Goal: Task Accomplishment & Management: Use online tool/utility

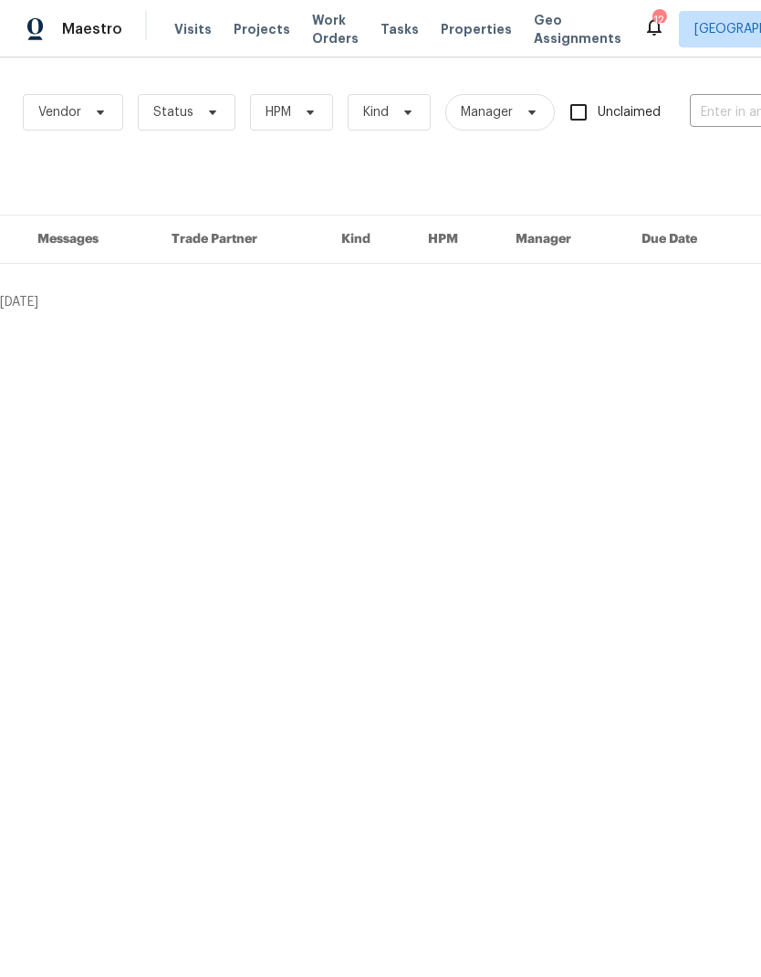
scroll to position [0, 188]
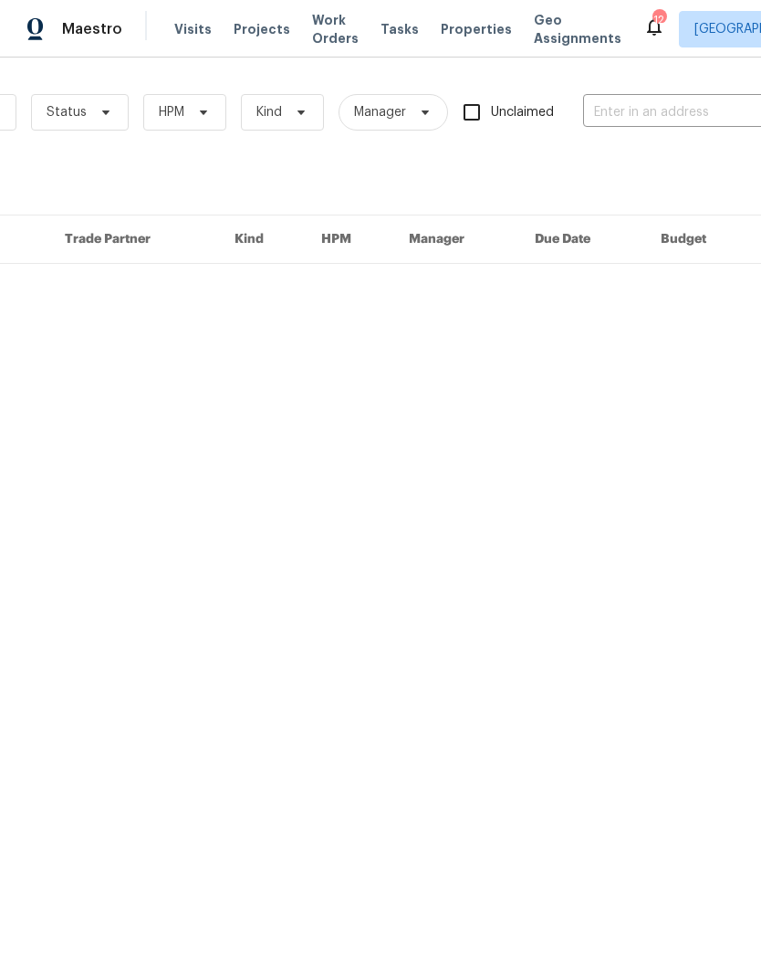
click at [618, 117] on input "text" at bounding box center [674, 113] width 183 height 28
type input "1642"
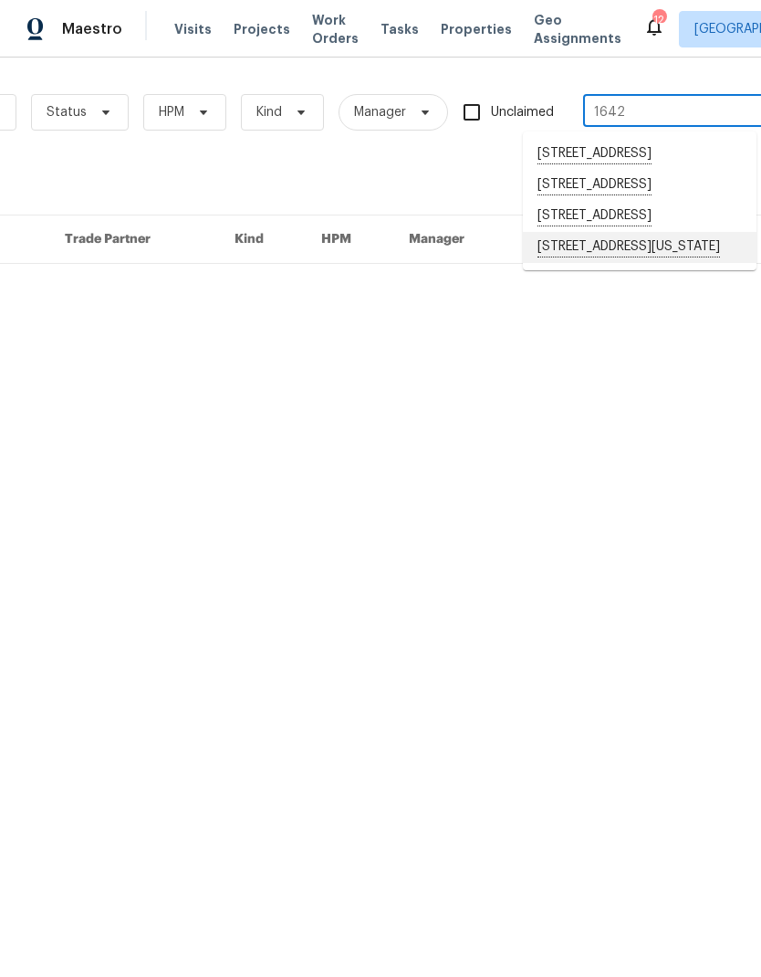
click at [638, 263] on li "1642 Washington Ave, San Jacinto, CA 92583" at bounding box center [640, 247] width 234 height 31
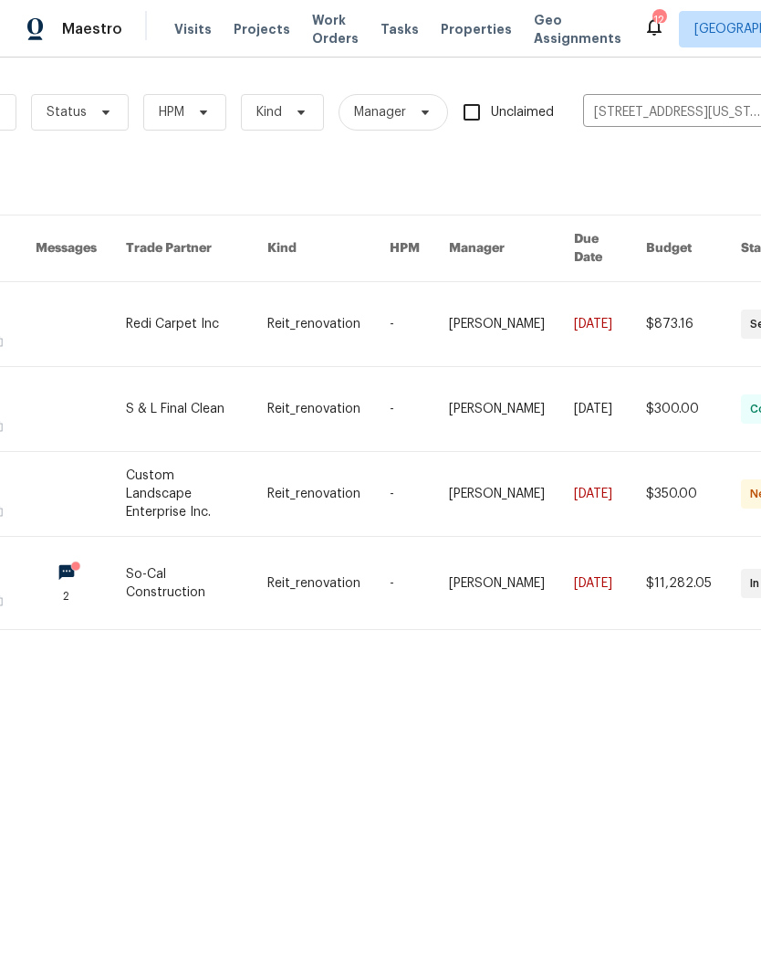
click at [257, 537] on link at bounding box center [197, 583] width 142 height 92
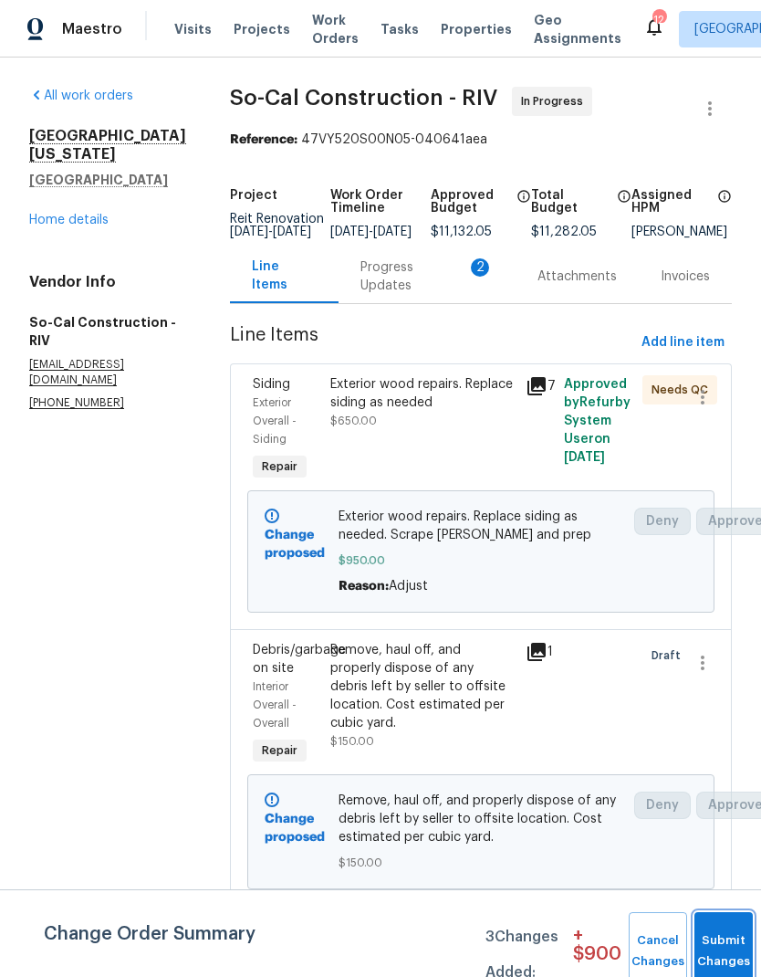
click at [716, 934] on button "Submit Changes" at bounding box center [724, 951] width 58 height 79
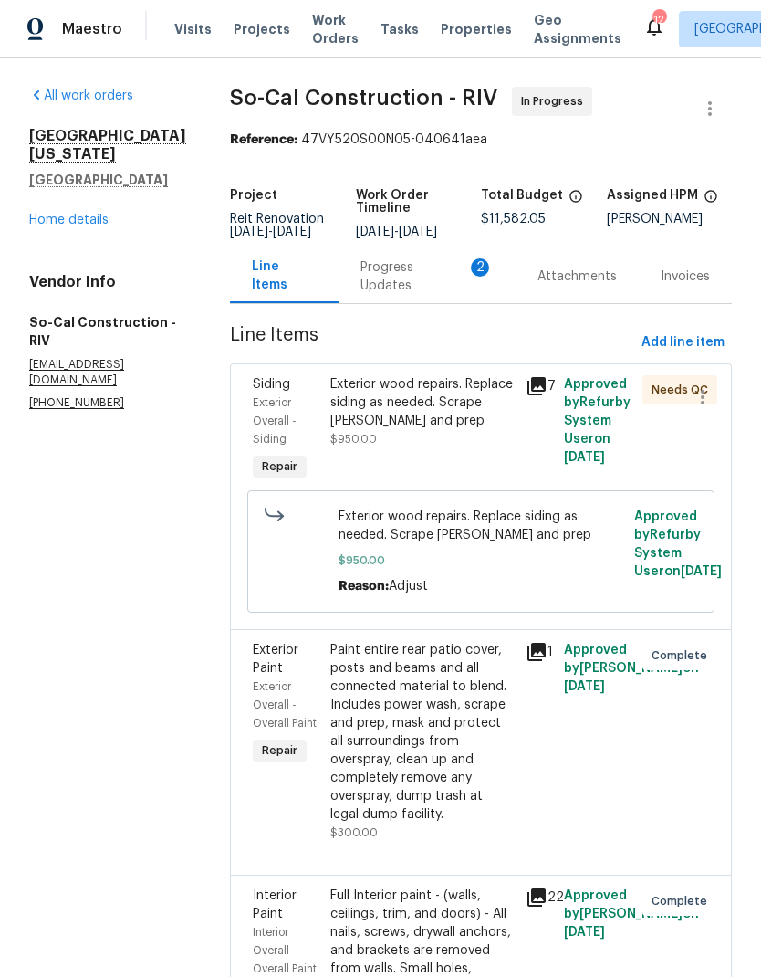
click at [323, 21] on span "Work Orders" at bounding box center [335, 29] width 47 height 37
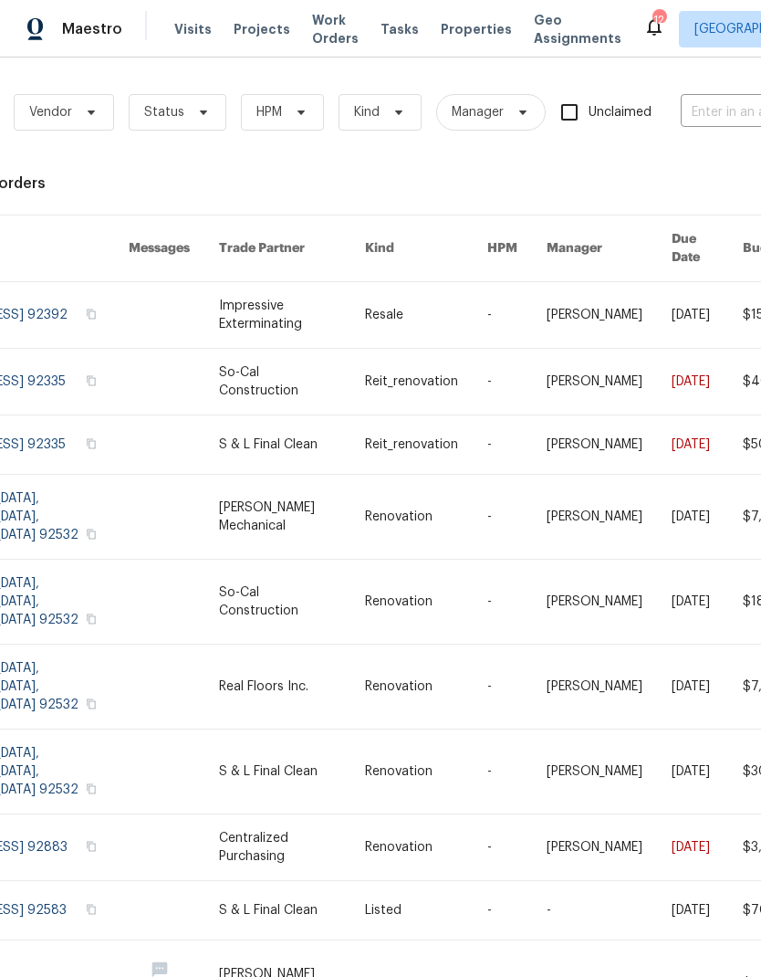
scroll to position [0, 159]
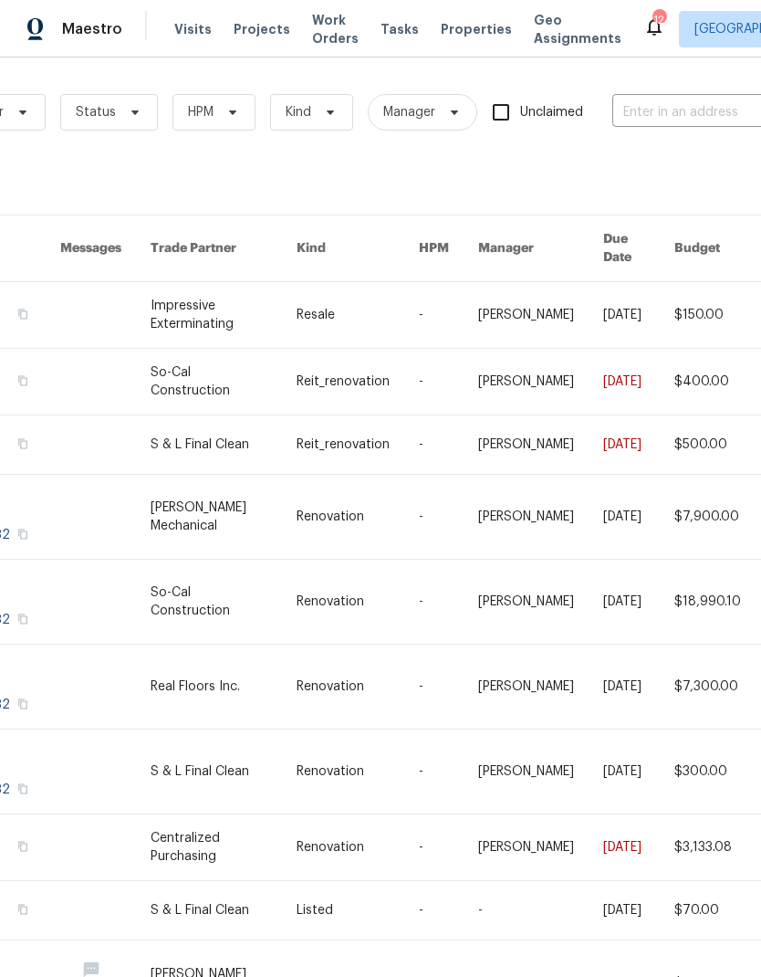
click at [647, 115] on input "text" at bounding box center [704, 113] width 183 height 28
type input "1642"
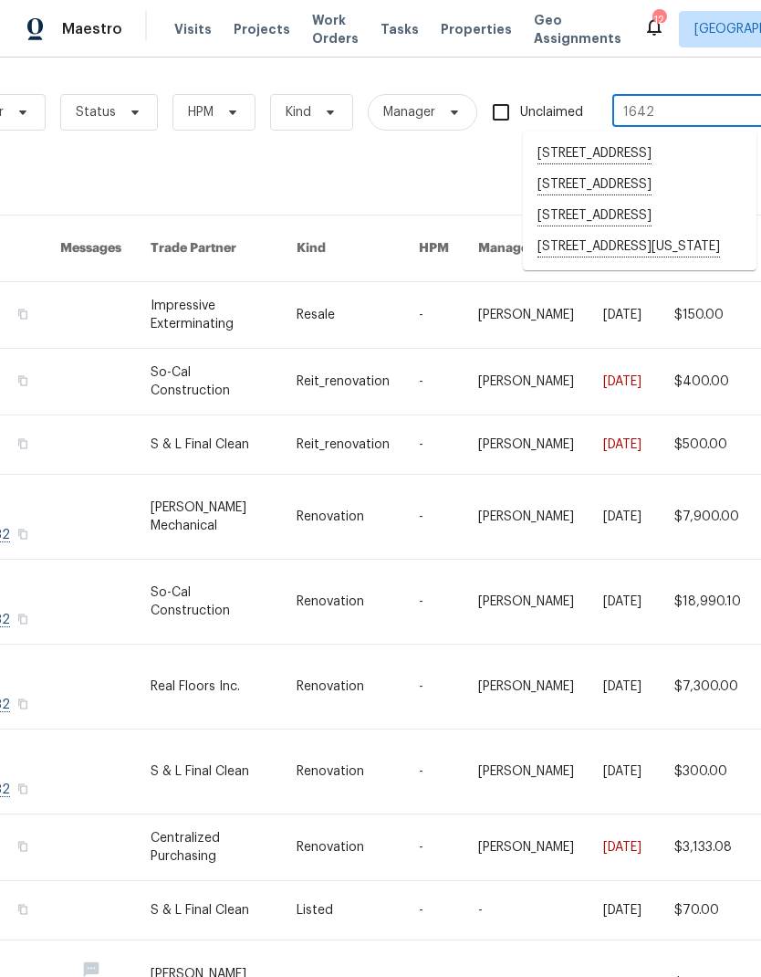
click at [629, 263] on li "[STREET_ADDRESS][US_STATE]" at bounding box center [640, 247] width 234 height 31
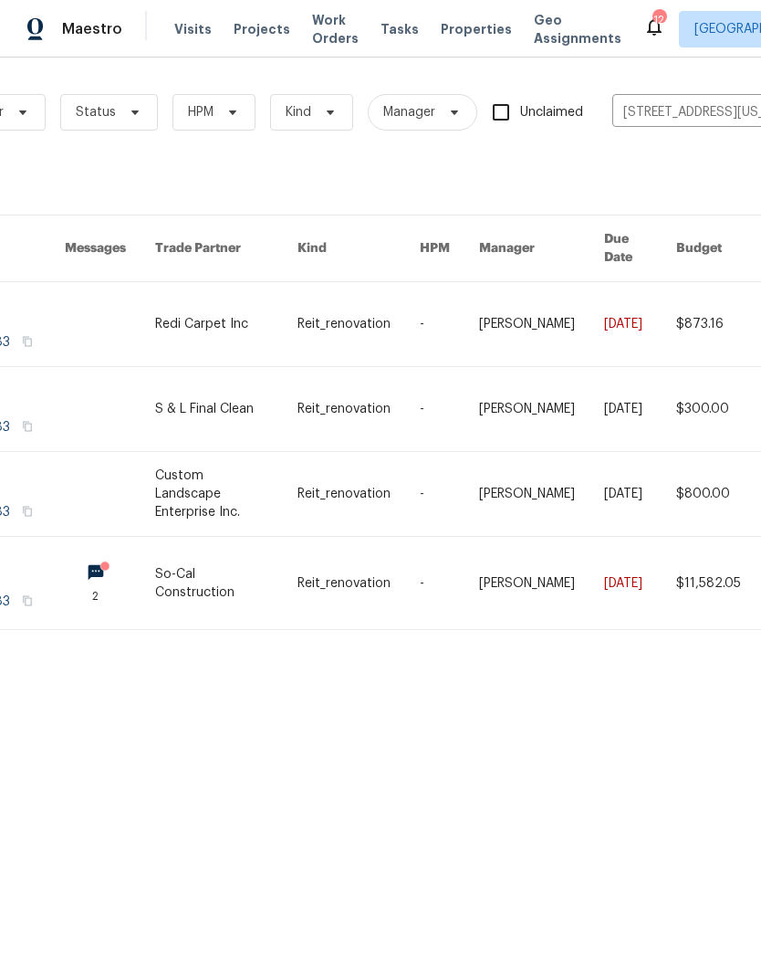
click at [290, 537] on link at bounding box center [226, 583] width 142 height 92
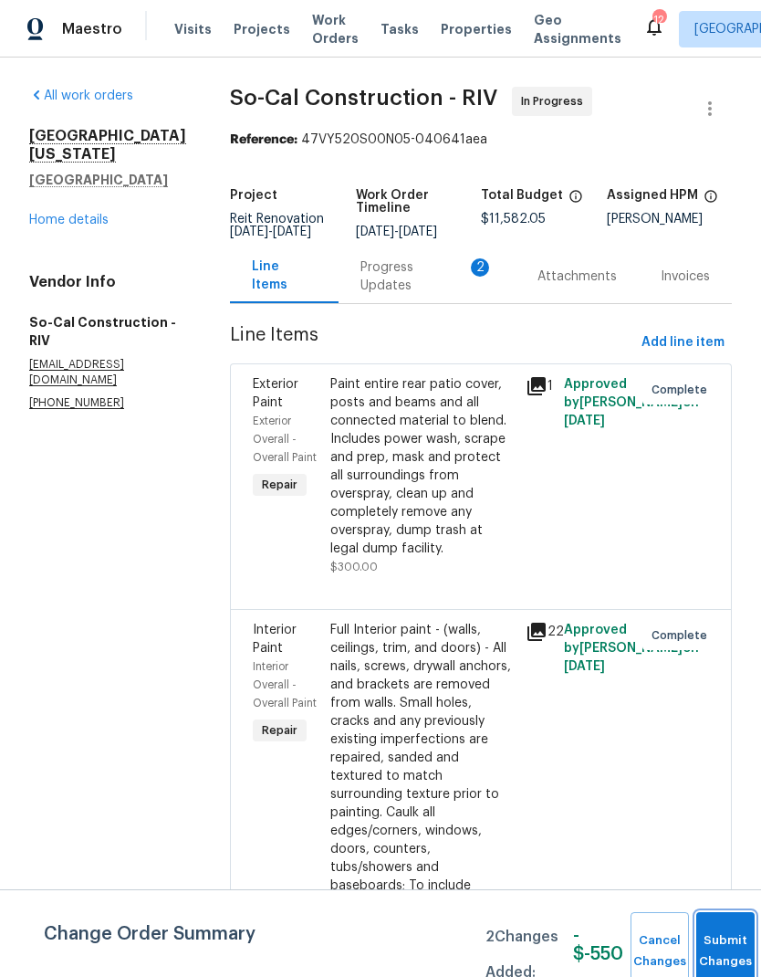
click at [713, 943] on button "Submit Changes" at bounding box center [726, 951] width 58 height 79
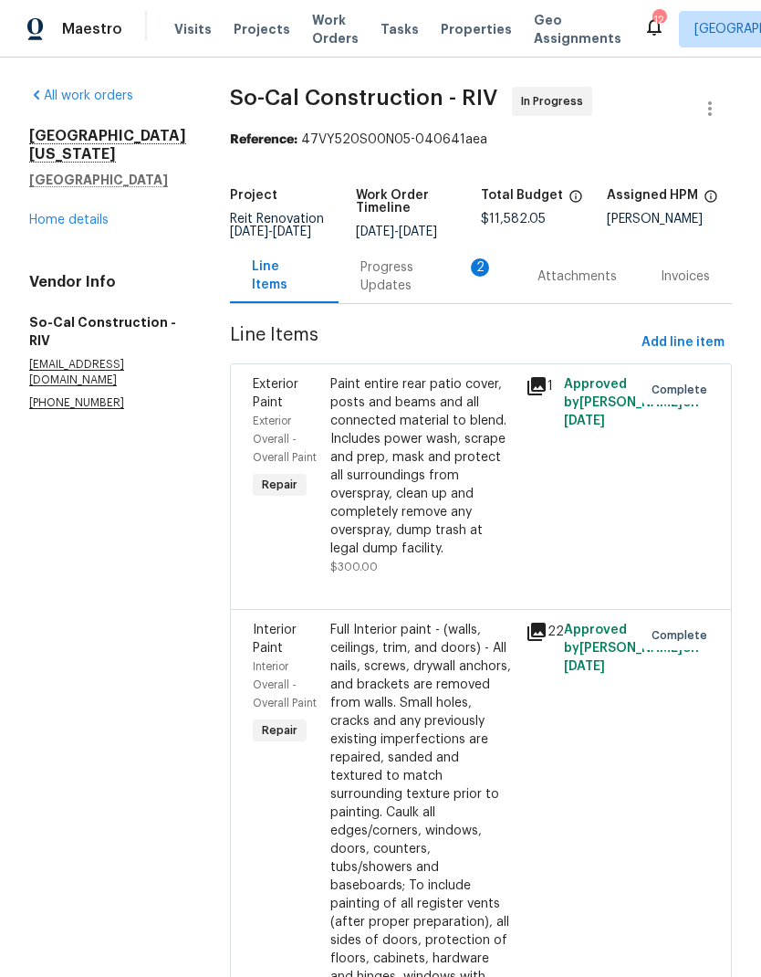
click at [257, 31] on span "Projects" at bounding box center [262, 29] width 57 height 18
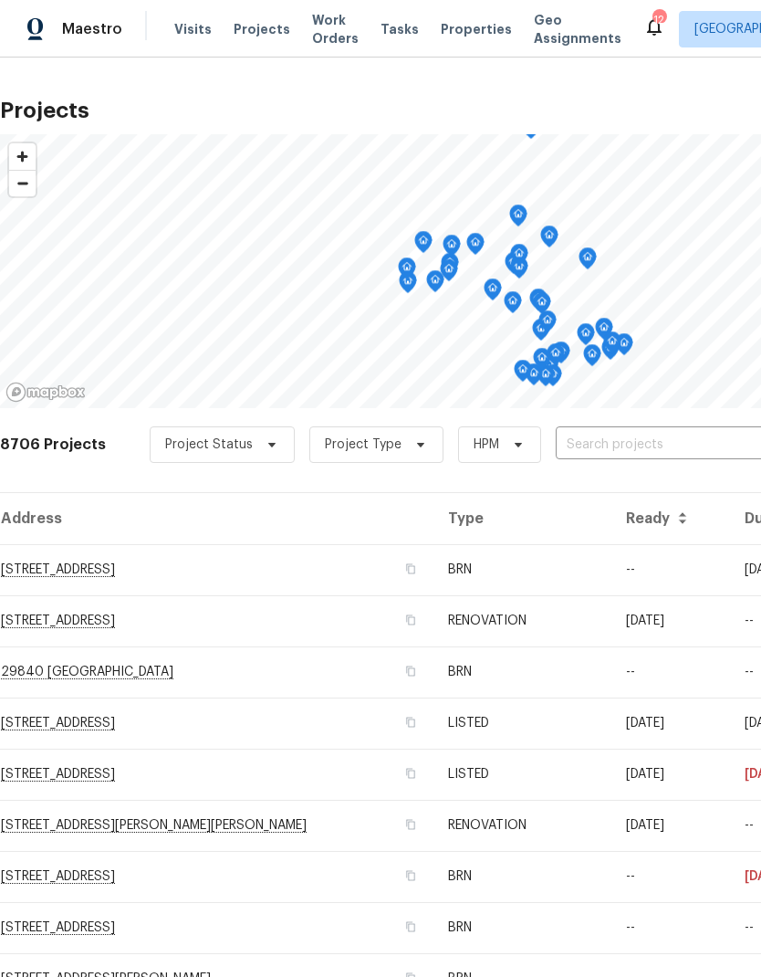
click at [583, 445] on input "text" at bounding box center [660, 445] width 209 height 28
type input "376 w"
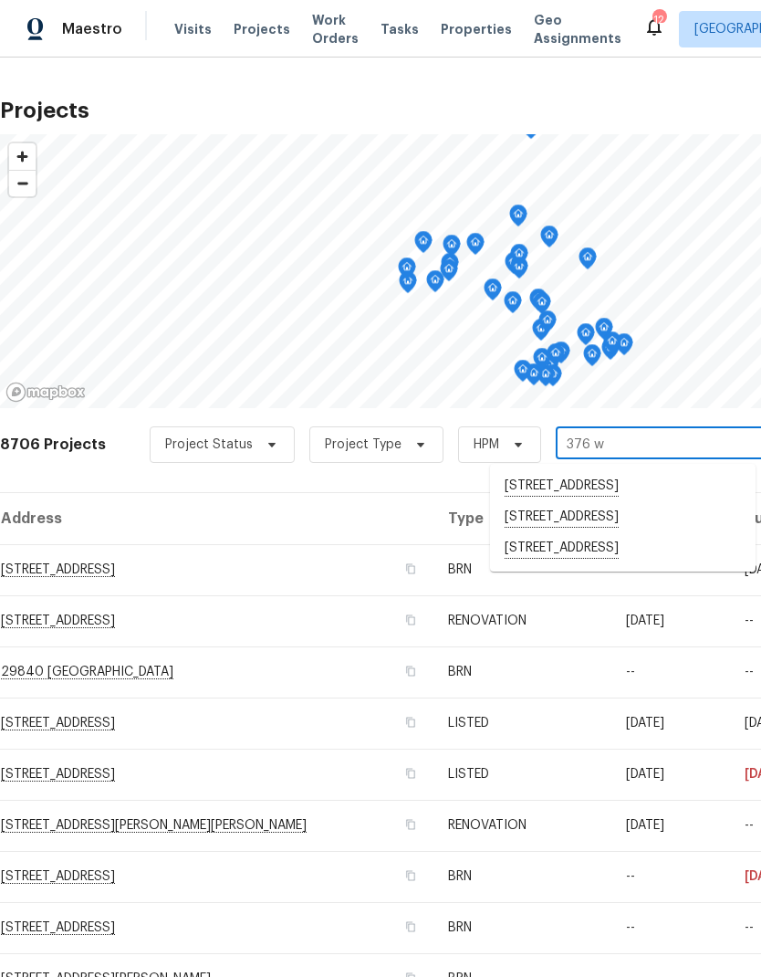
click at [642, 564] on li "[STREET_ADDRESS]" at bounding box center [623, 548] width 266 height 31
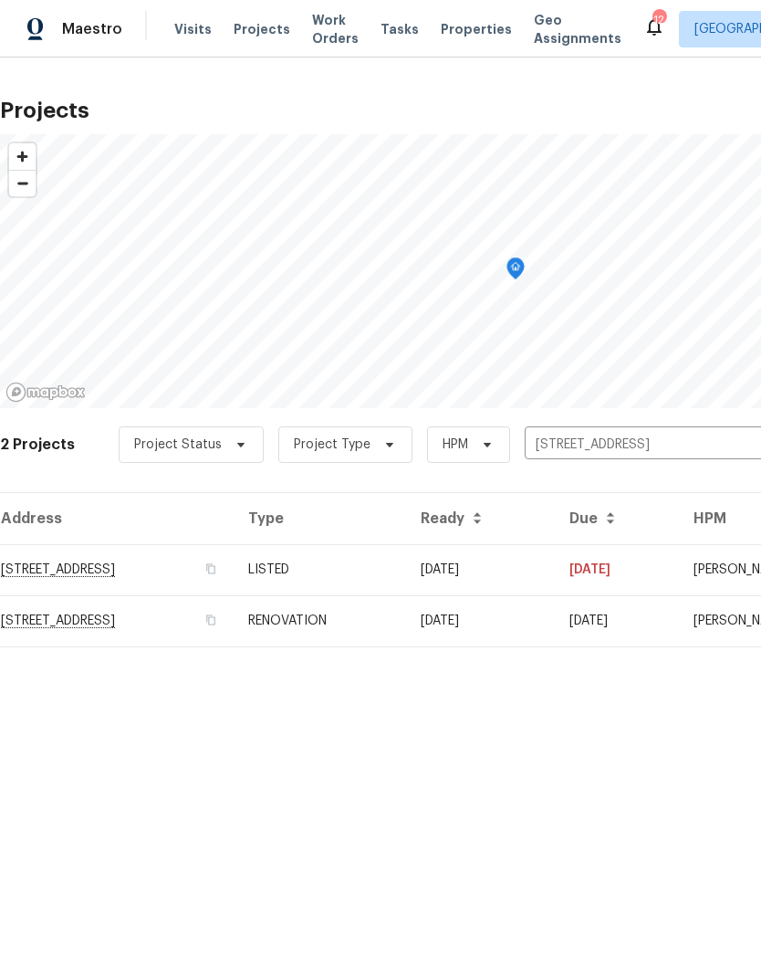
click at [234, 569] on td "[STREET_ADDRESS]" at bounding box center [117, 569] width 234 height 51
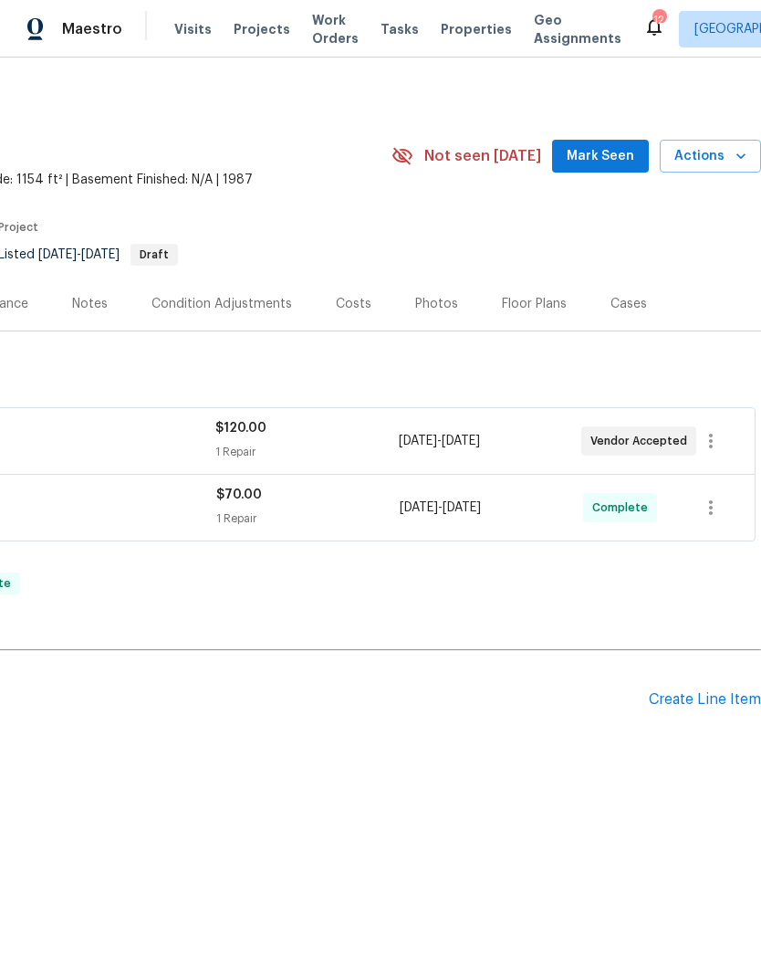
scroll to position [0, 270]
click at [719, 700] on div "Create Line Item" at bounding box center [705, 699] width 112 height 17
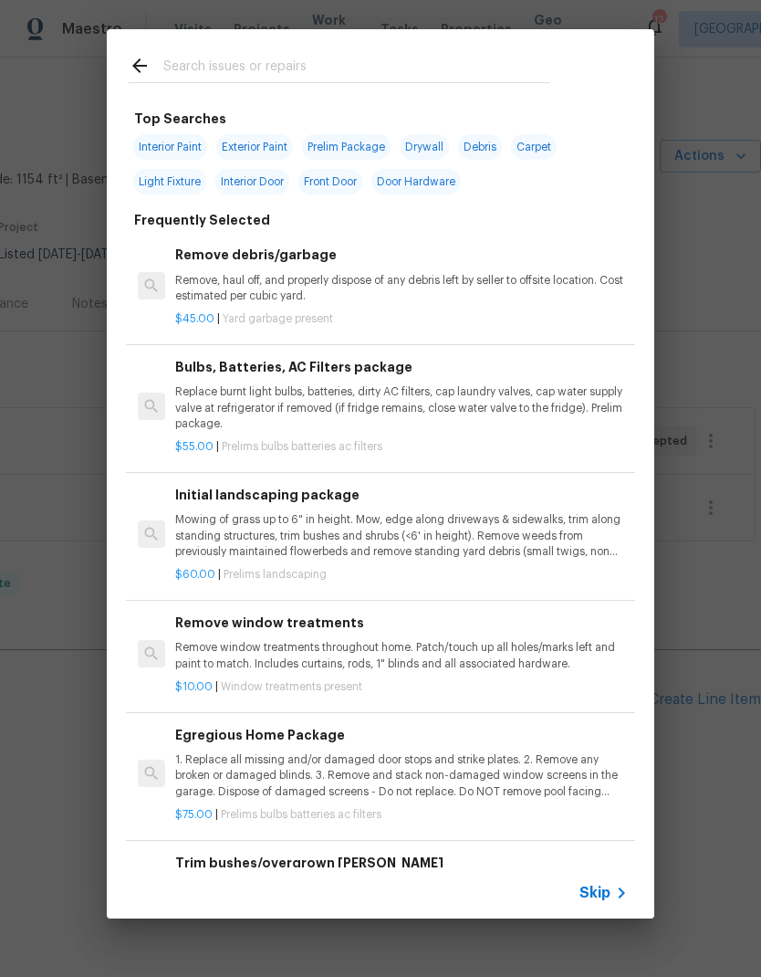
click at [204, 65] on input "text" at bounding box center [356, 68] width 387 height 27
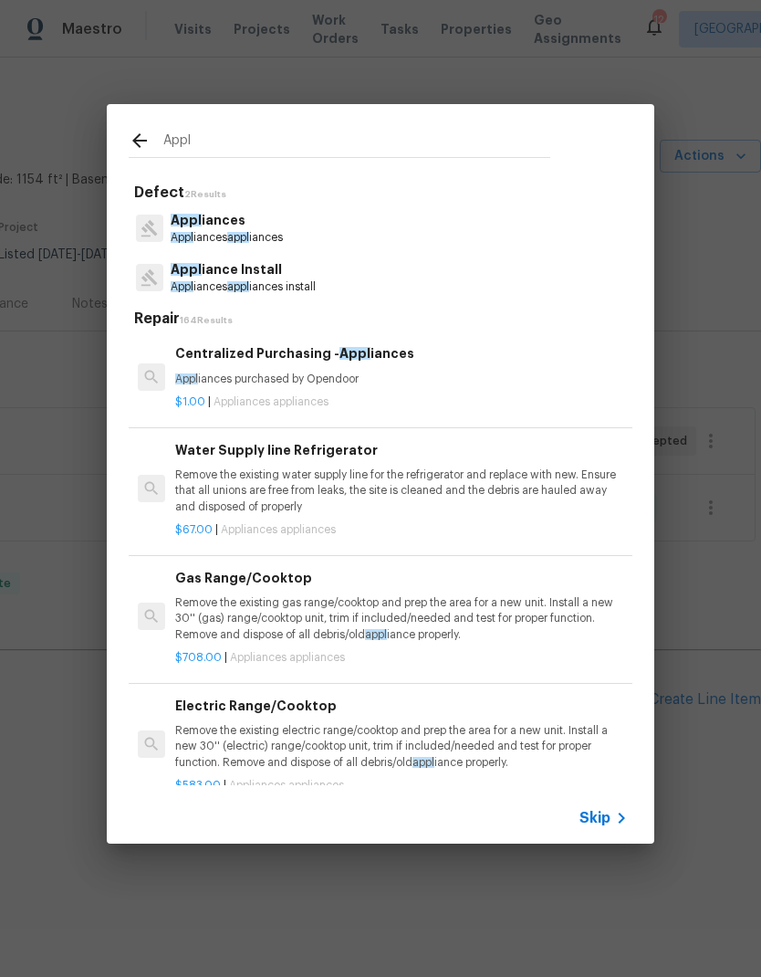
type input "Appl"
click at [414, 231] on div "Appl iances Appl iances appl iances" at bounding box center [381, 228] width 504 height 49
click at [267, 224] on p "Appl iances" at bounding box center [227, 220] width 112 height 19
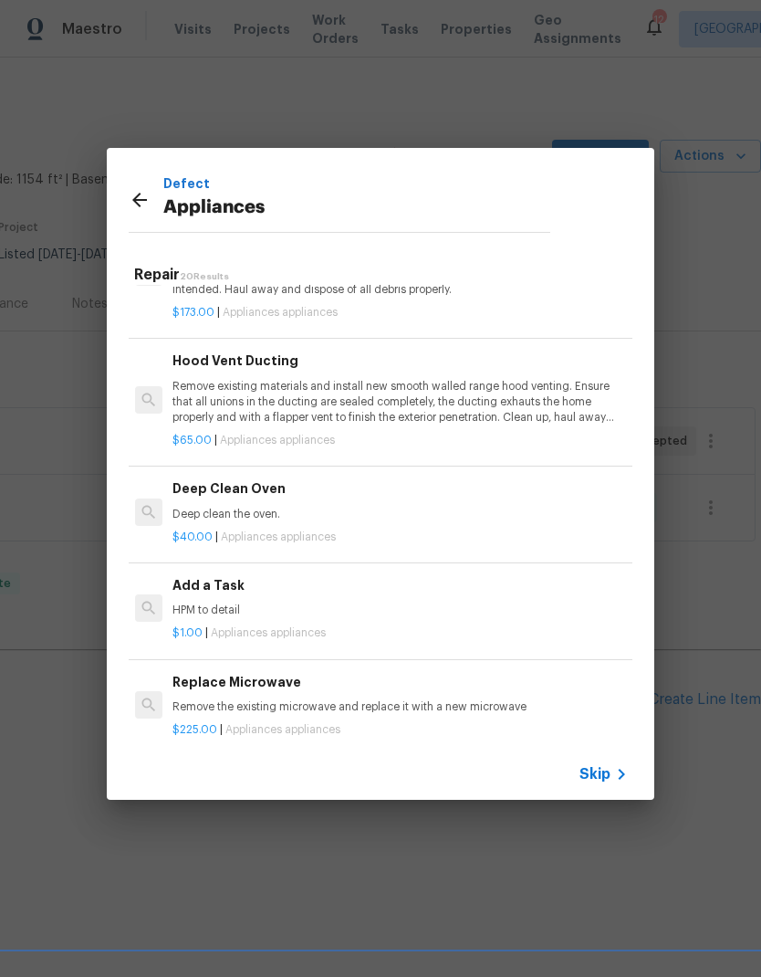
scroll to position [813, 3]
click at [241, 593] on div "Add a Task HPM to detail" at bounding box center [399, 597] width 453 height 44
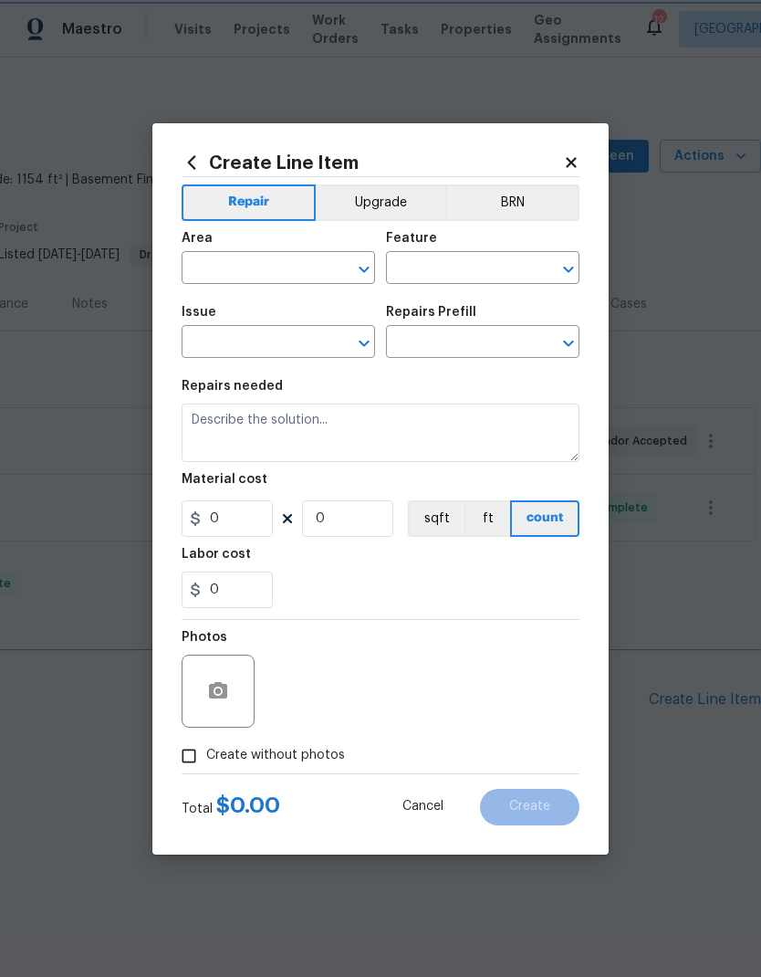
type input "Appliances"
type input "Add a Task $1.00"
type textarea "HPM to detail"
type input "1"
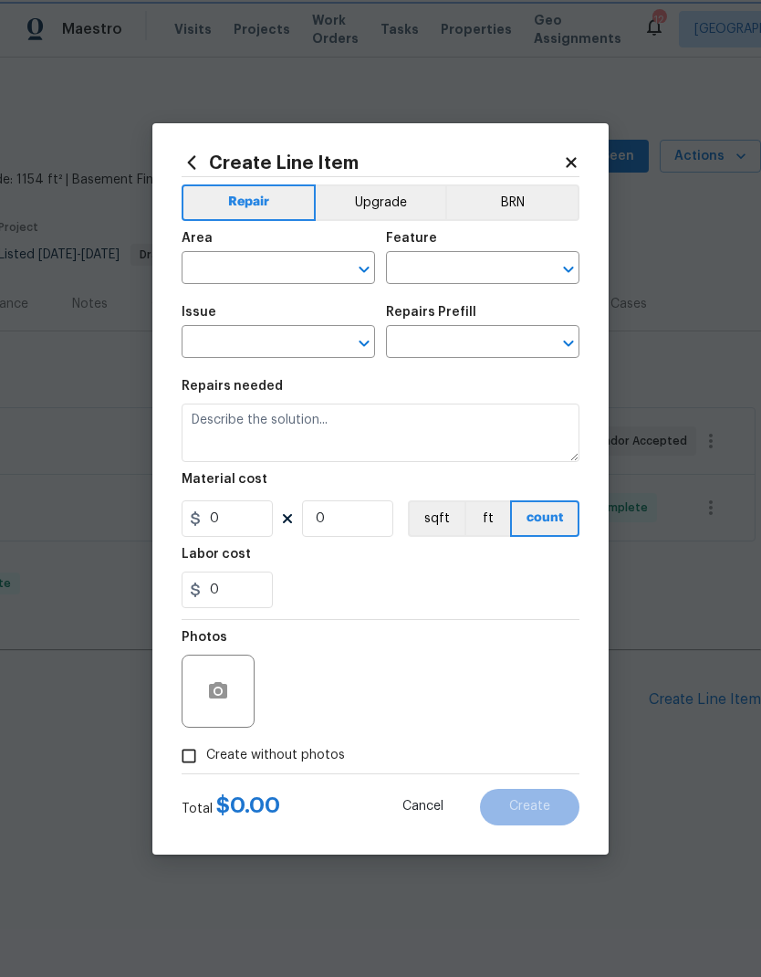
type input "1"
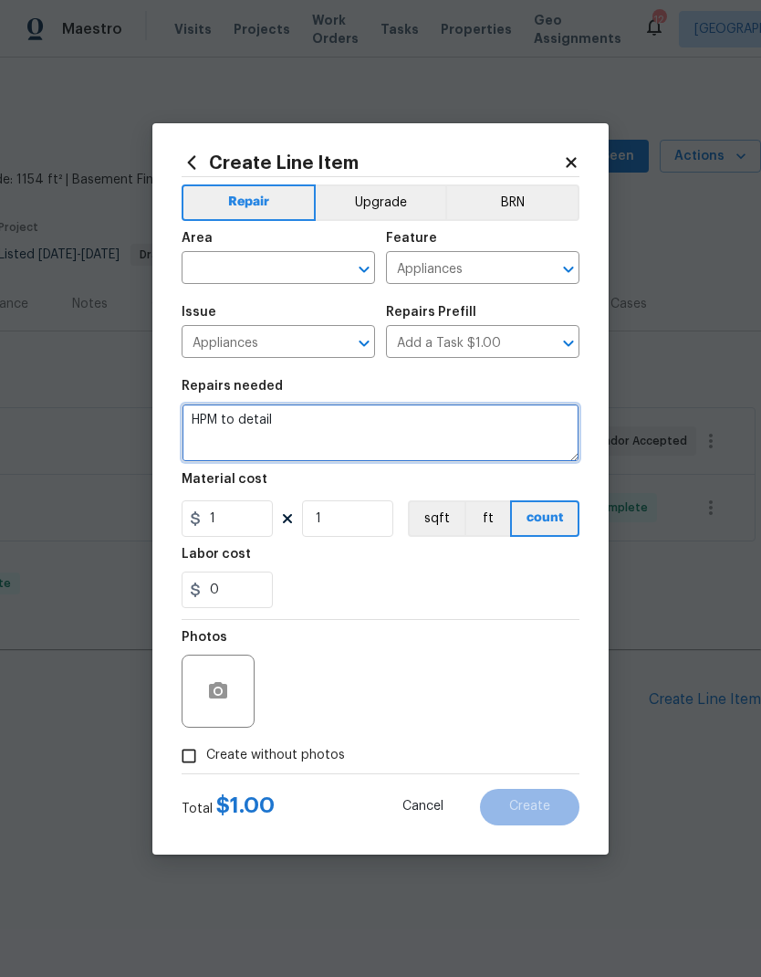
click at [323, 437] on textarea "HPM to detail" at bounding box center [381, 433] width 398 height 58
type textarea "H"
type textarea "Install appliances"
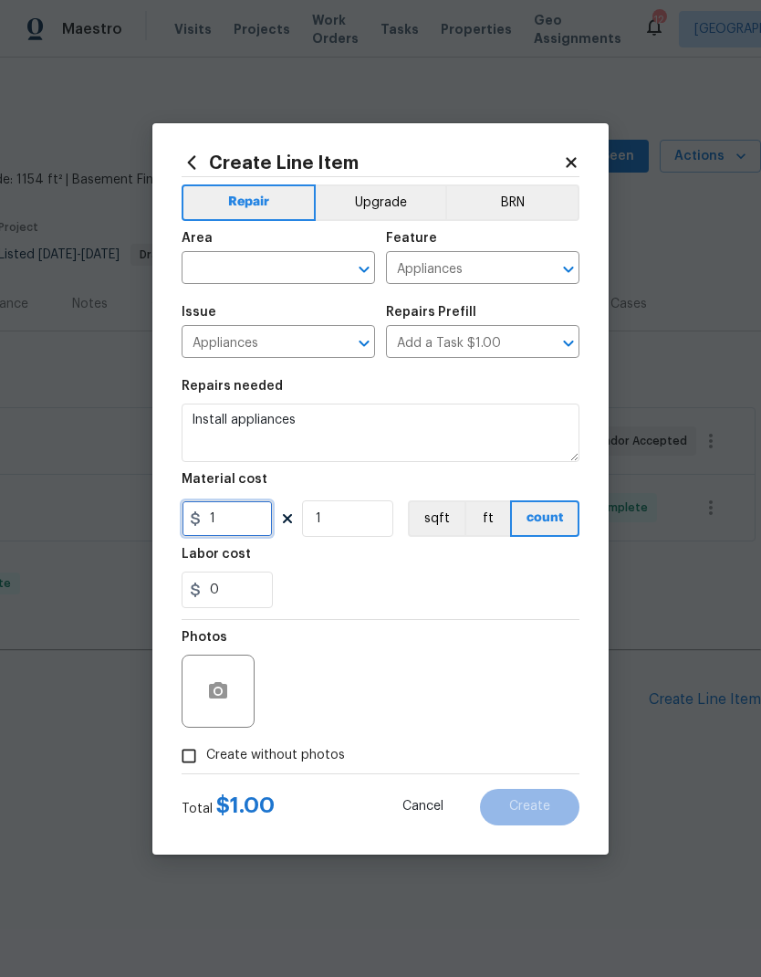
click at [236, 520] on input "1" at bounding box center [227, 518] width 91 height 37
type input "170"
click at [360, 525] on input "1" at bounding box center [347, 518] width 91 height 37
click at [300, 268] on input "text" at bounding box center [253, 270] width 142 height 28
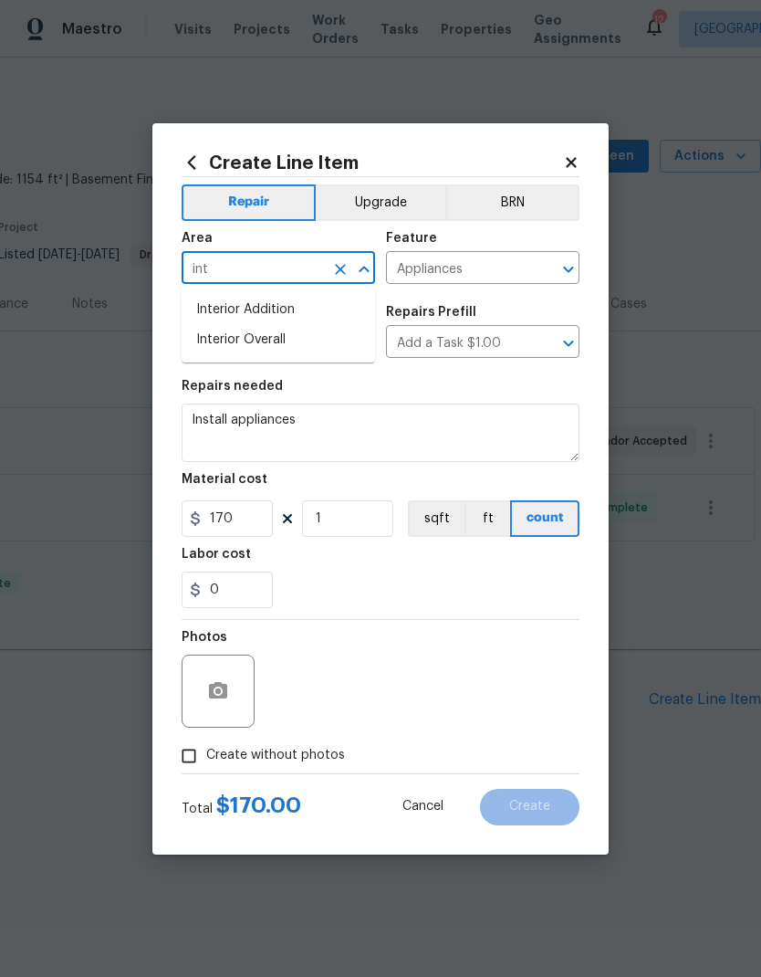
click at [282, 349] on li "Interior Overall" at bounding box center [279, 340] width 194 height 30
type input "Interior Overall"
click at [282, 348] on input "Appliances" at bounding box center [253, 344] width 142 height 28
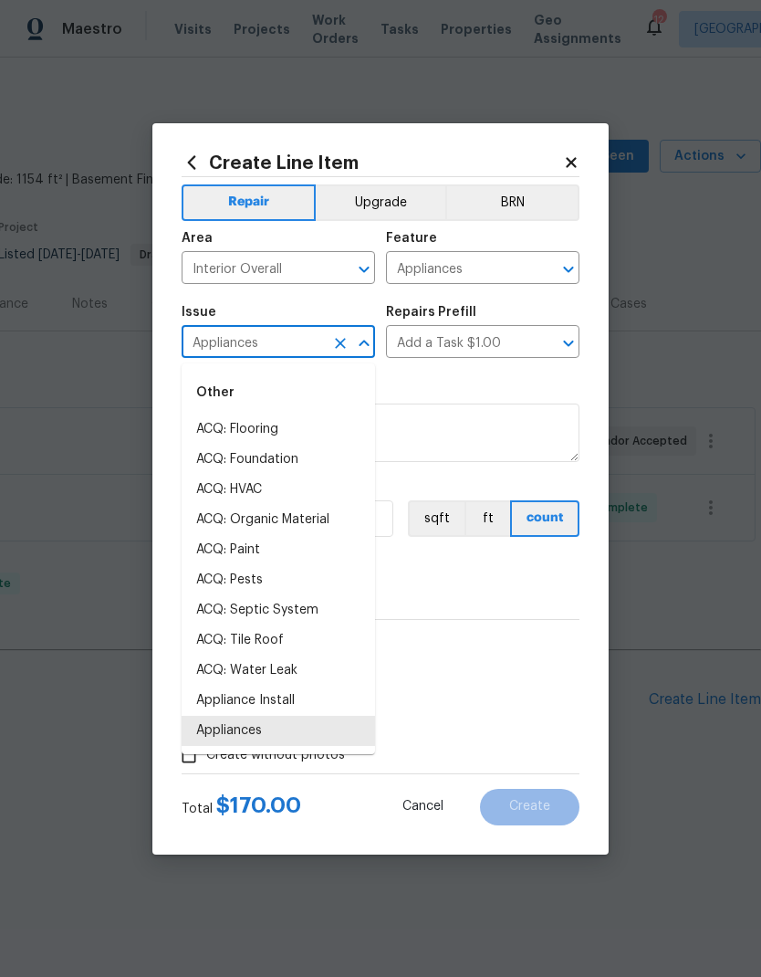
click at [457, 387] on div "Repairs needed" at bounding box center [381, 392] width 398 height 24
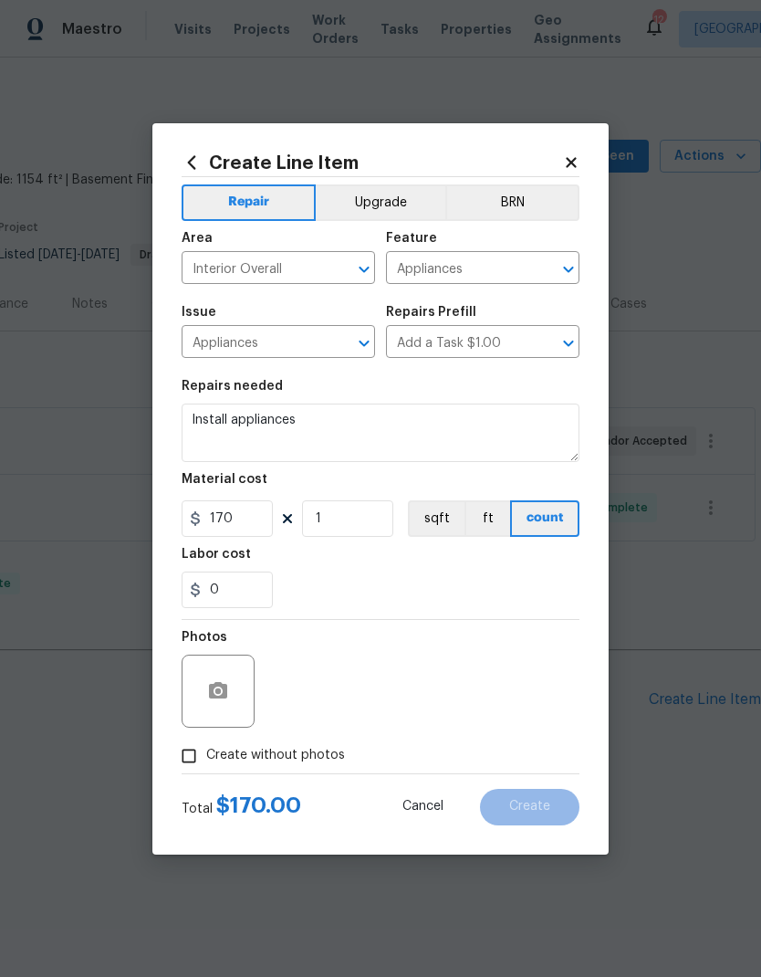
click at [195, 760] on input "Create without photos" at bounding box center [189, 756] width 35 height 35
checkbox input "true"
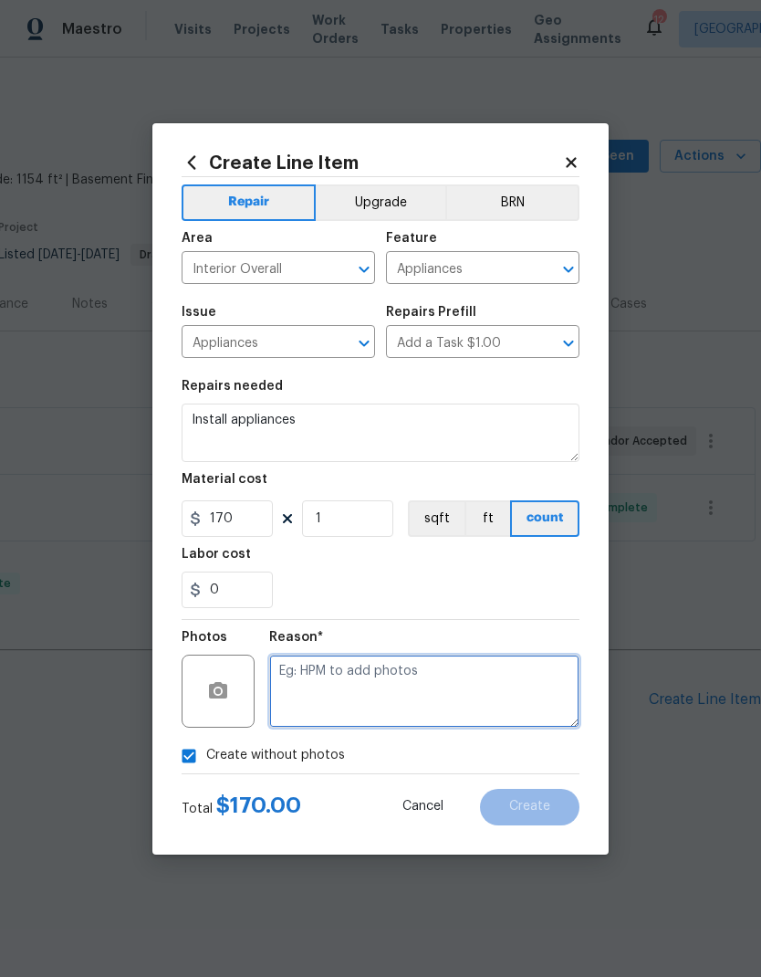
click at [348, 677] on textarea at bounding box center [424, 691] width 310 height 73
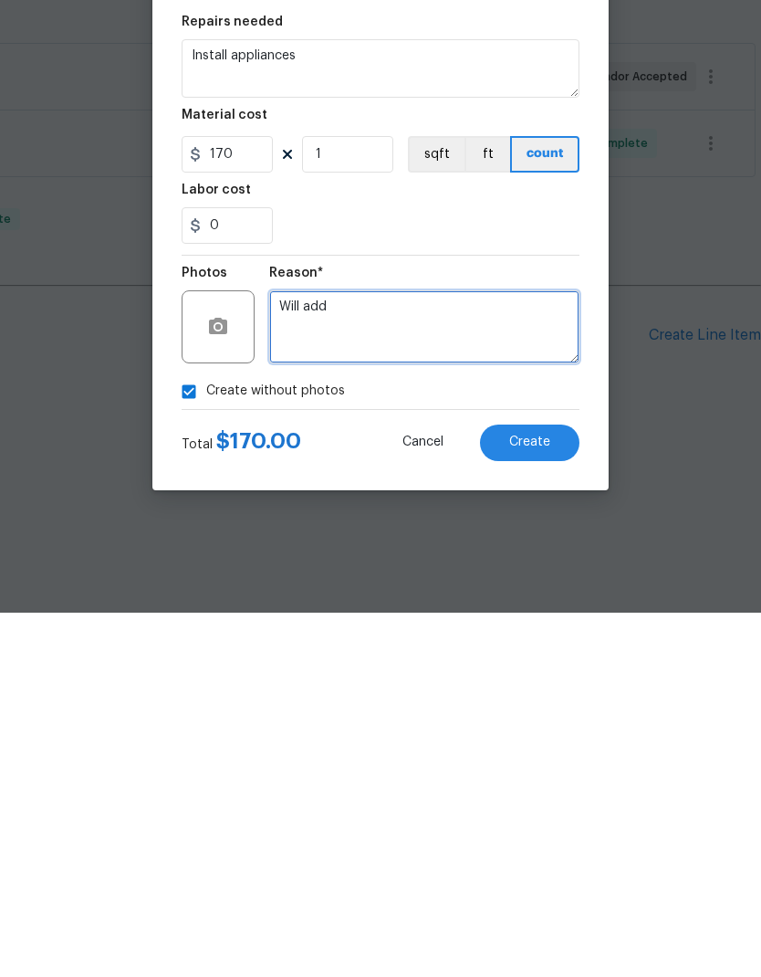
type textarea "Will add"
click at [547, 800] on span "Create" at bounding box center [529, 807] width 41 height 14
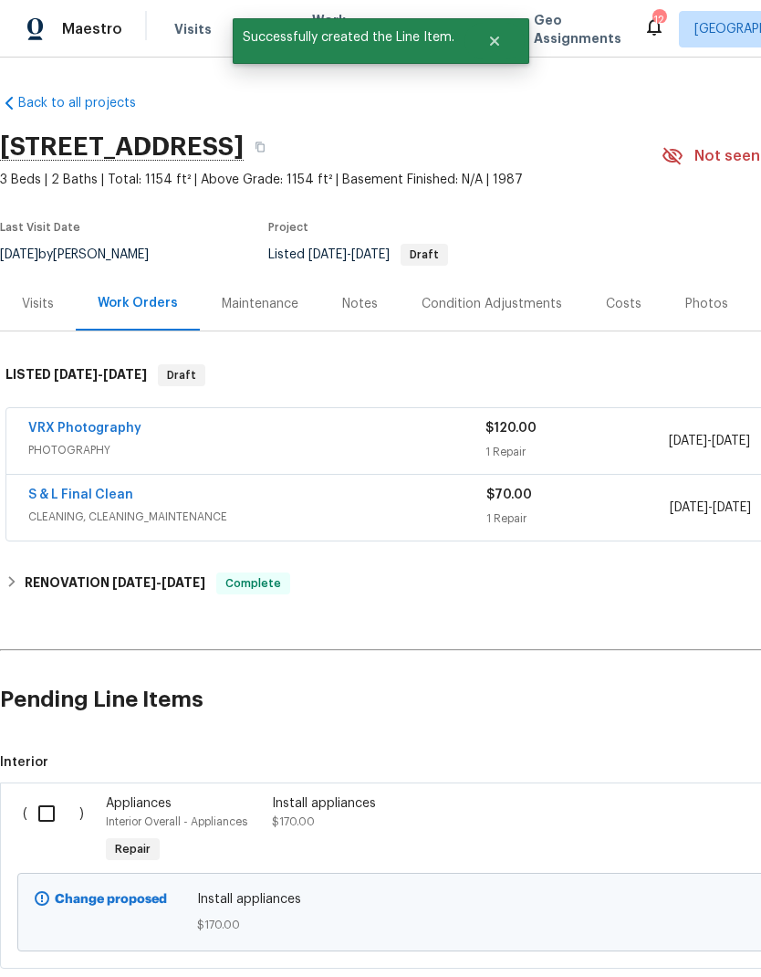
scroll to position [0, 0]
click at [55, 814] on input "checkbox" at bounding box center [53, 813] width 52 height 38
checkbox input "true"
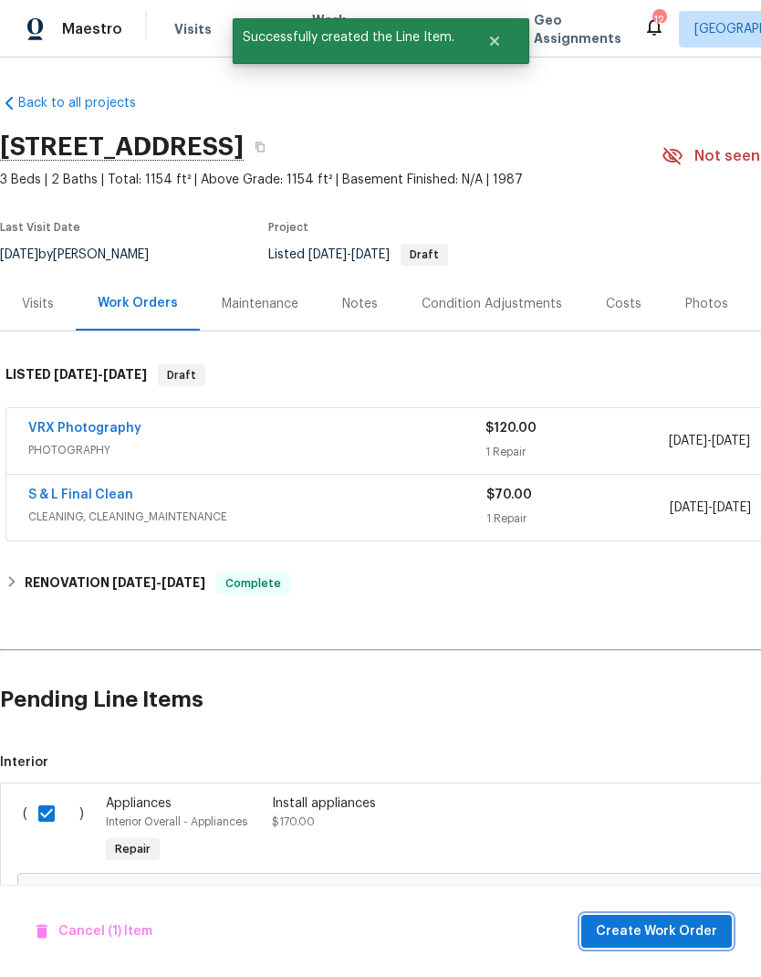
click at [692, 938] on span "Create Work Order" at bounding box center [656, 931] width 121 height 23
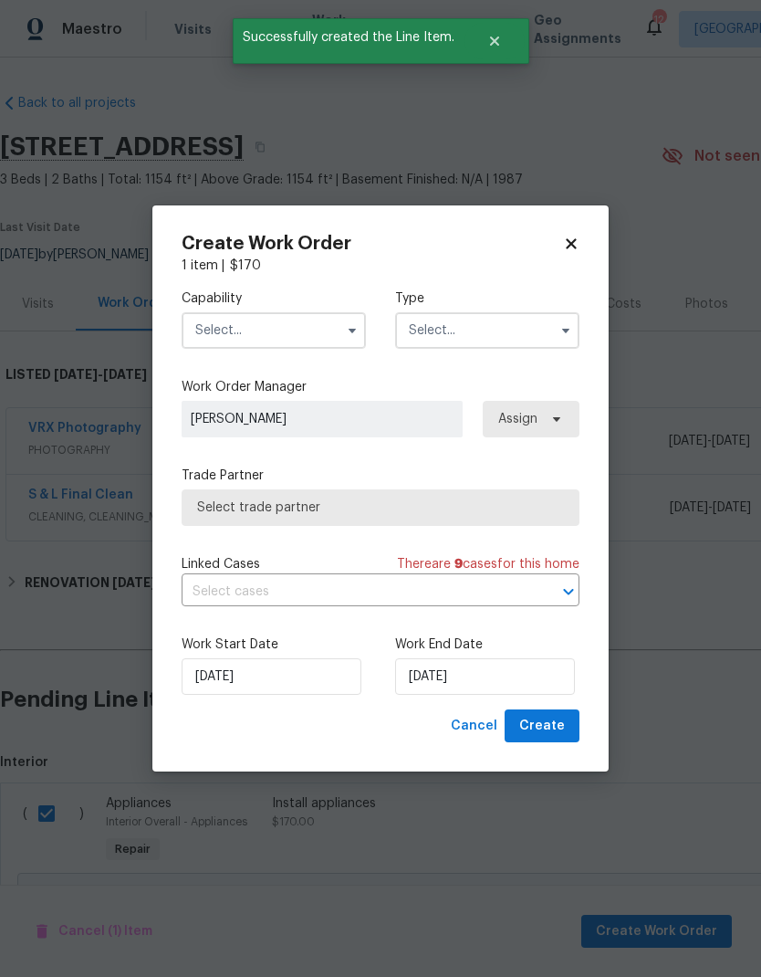
click at [278, 333] on input "text" at bounding box center [274, 330] width 184 height 37
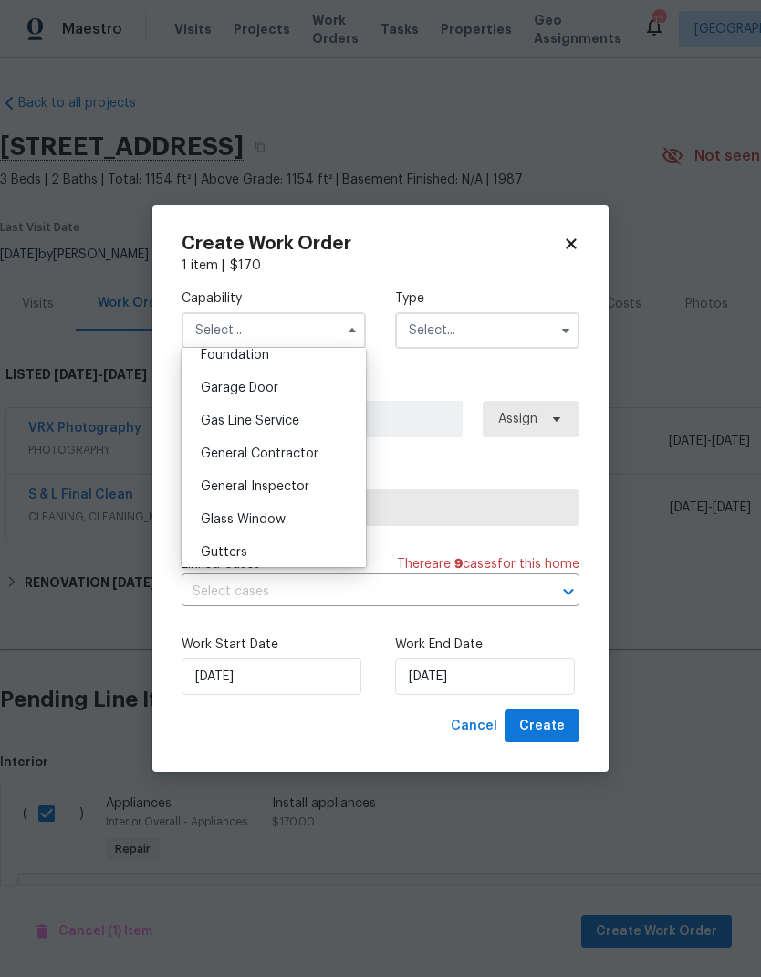
scroll to position [787, 0]
click at [299, 467] on div "General Contractor" at bounding box center [273, 454] width 175 height 33
type input "General Contractor"
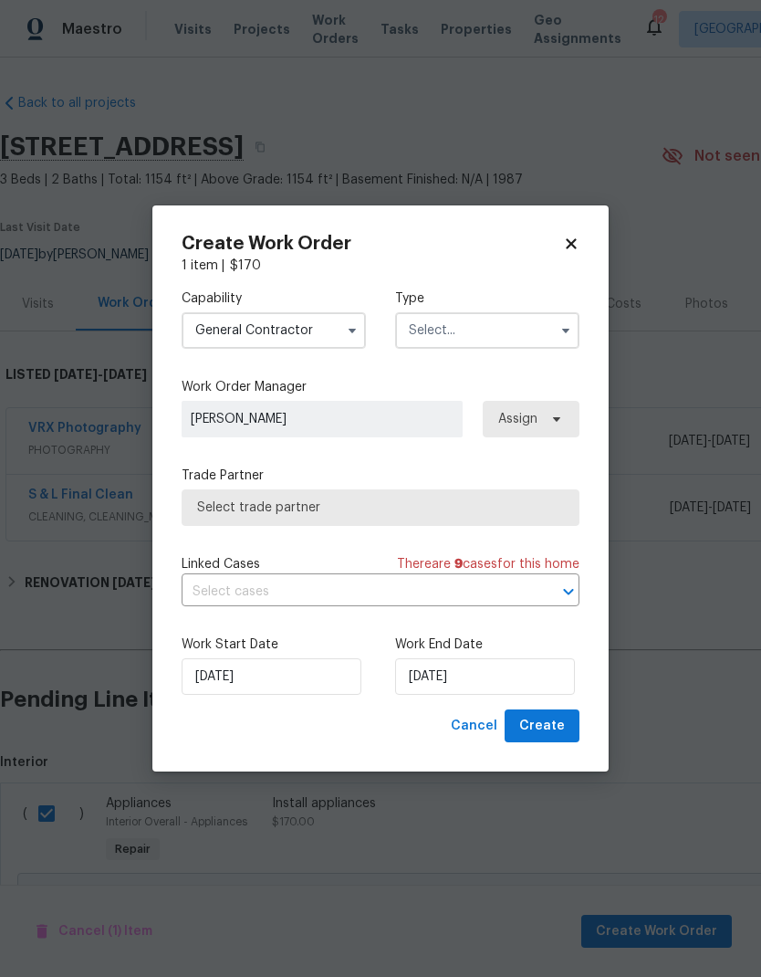
click at [494, 329] on input "text" at bounding box center [487, 330] width 184 height 37
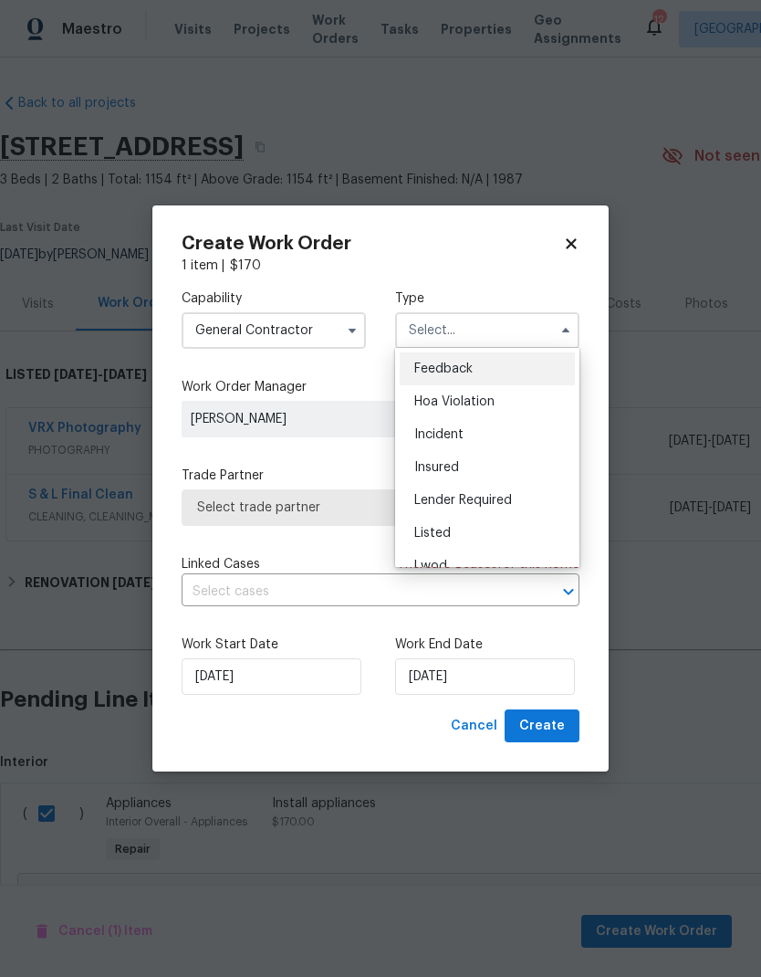
click at [452, 541] on div "Listed" at bounding box center [487, 533] width 175 height 33
type input "Listed"
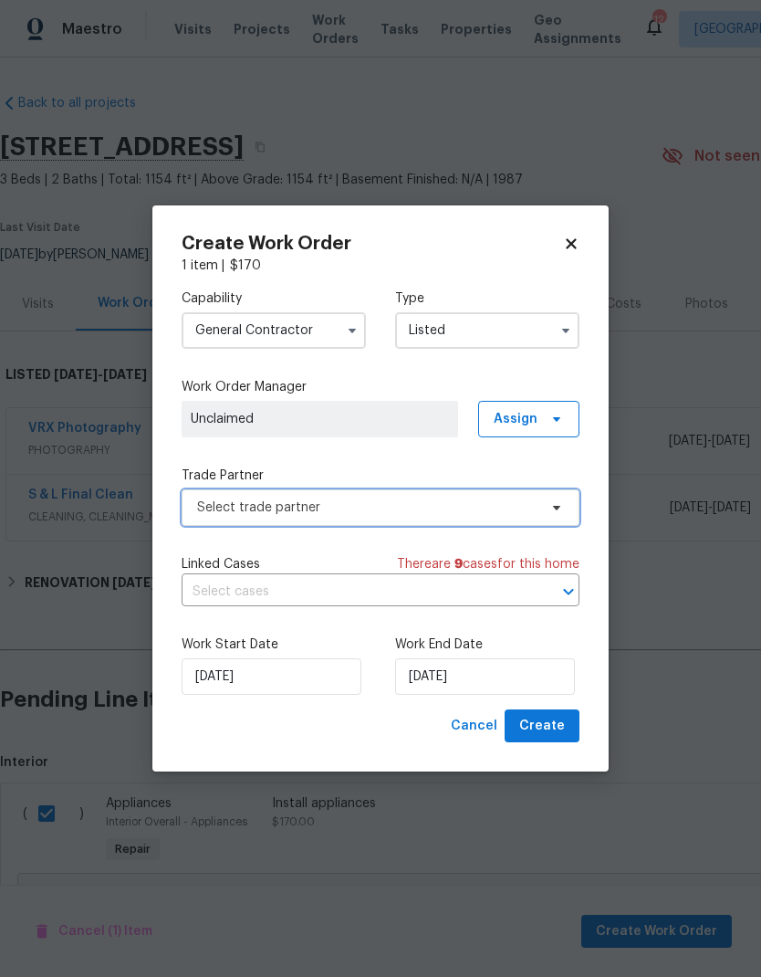
click at [332, 516] on span "Select trade partner" at bounding box center [381, 507] width 398 height 37
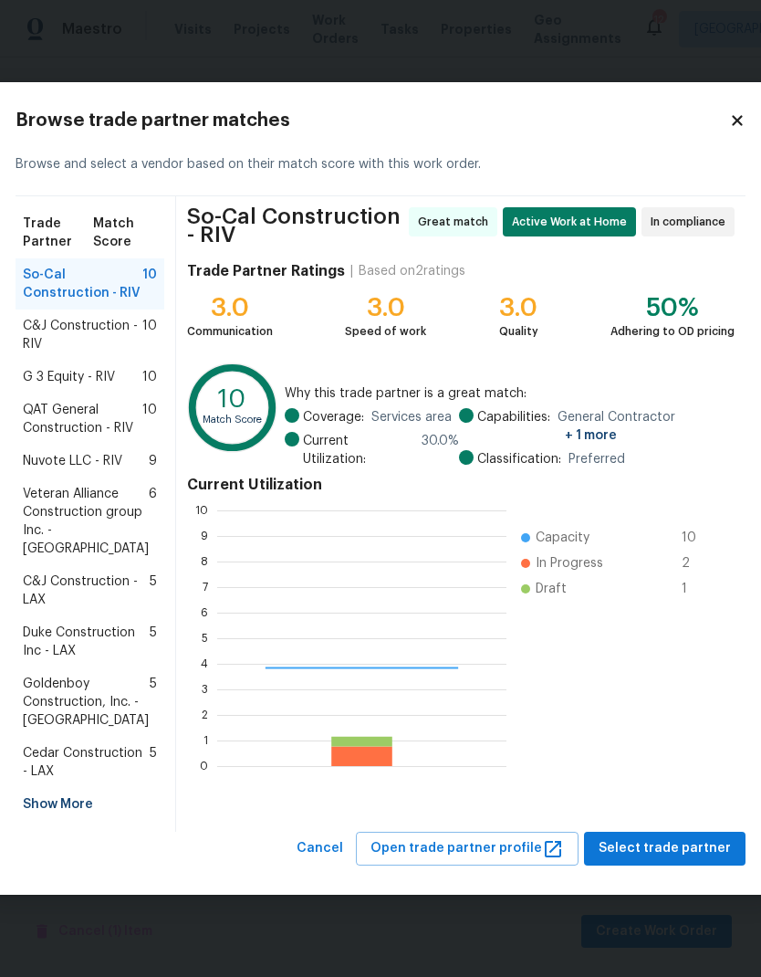
scroll to position [256, 289]
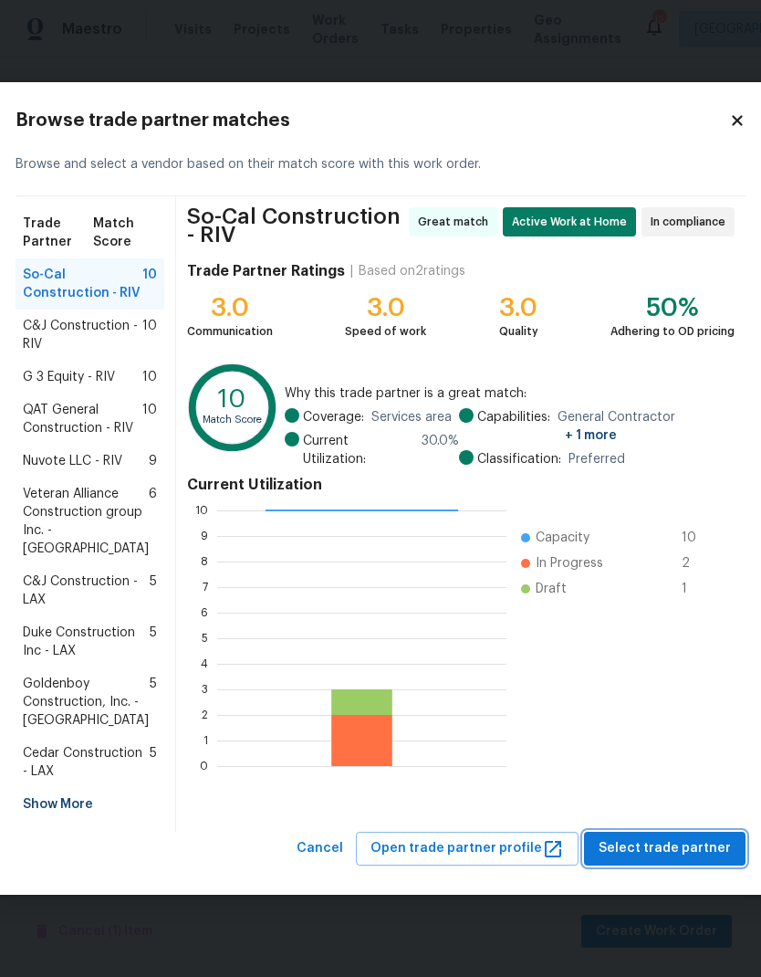
click at [689, 860] on span "Select trade partner" at bounding box center [665, 848] width 132 height 23
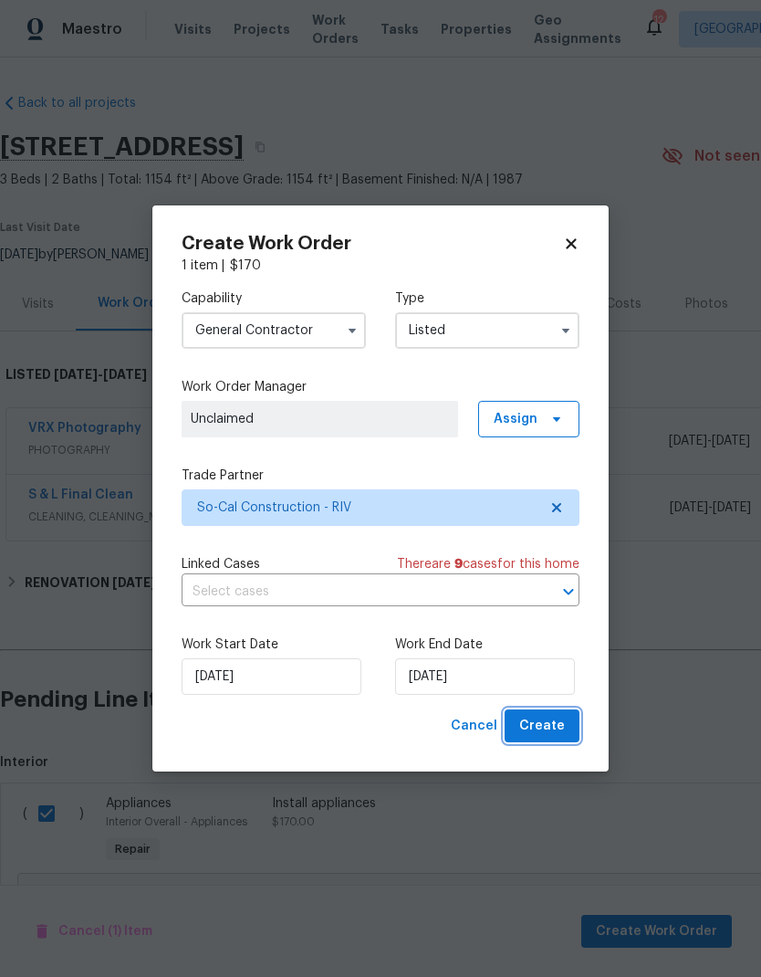
click at [555, 724] on span "Create" at bounding box center [543, 726] width 46 height 23
checkbox input "false"
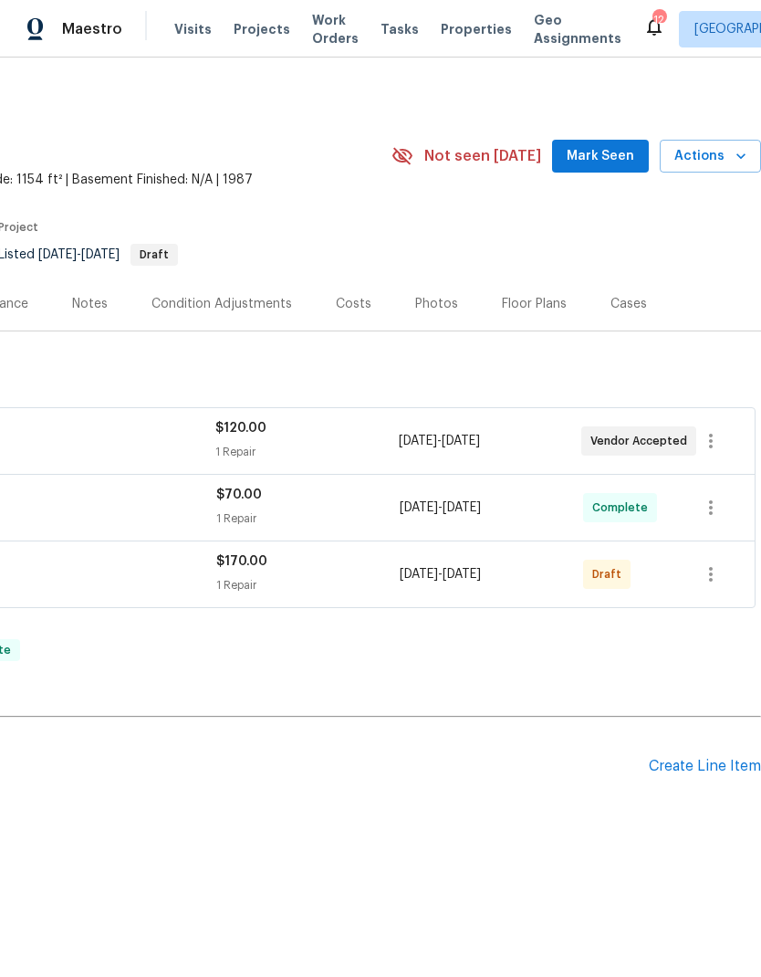
scroll to position [0, 270]
click at [709, 444] on icon "button" at bounding box center [711, 441] width 22 height 22
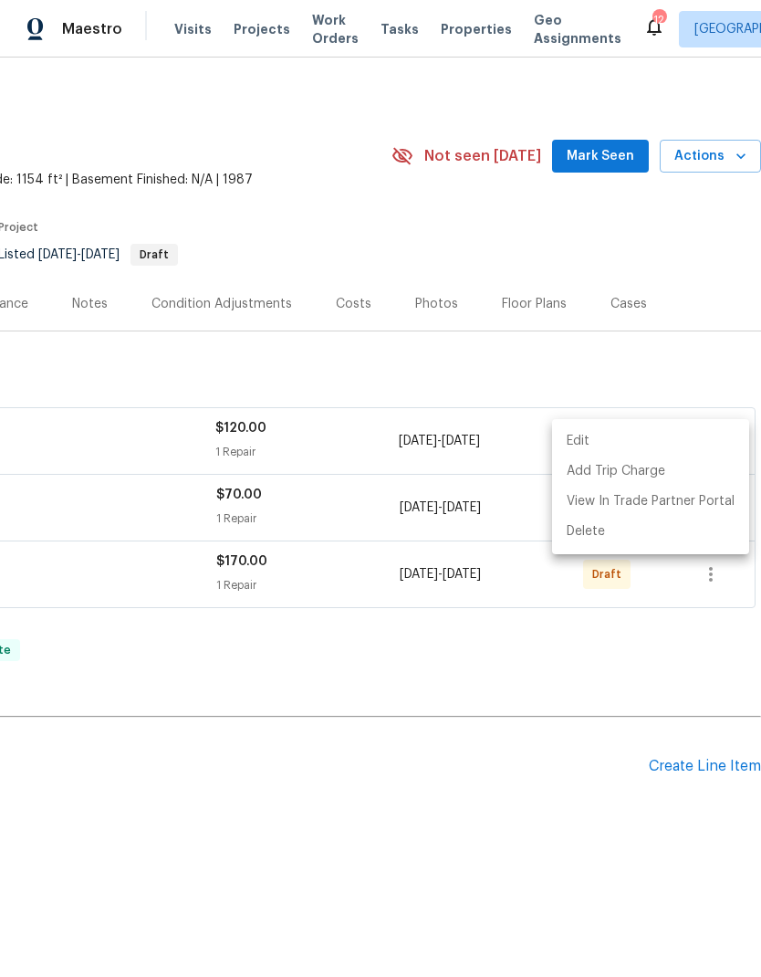
click at [580, 656] on div at bounding box center [380, 488] width 761 height 977
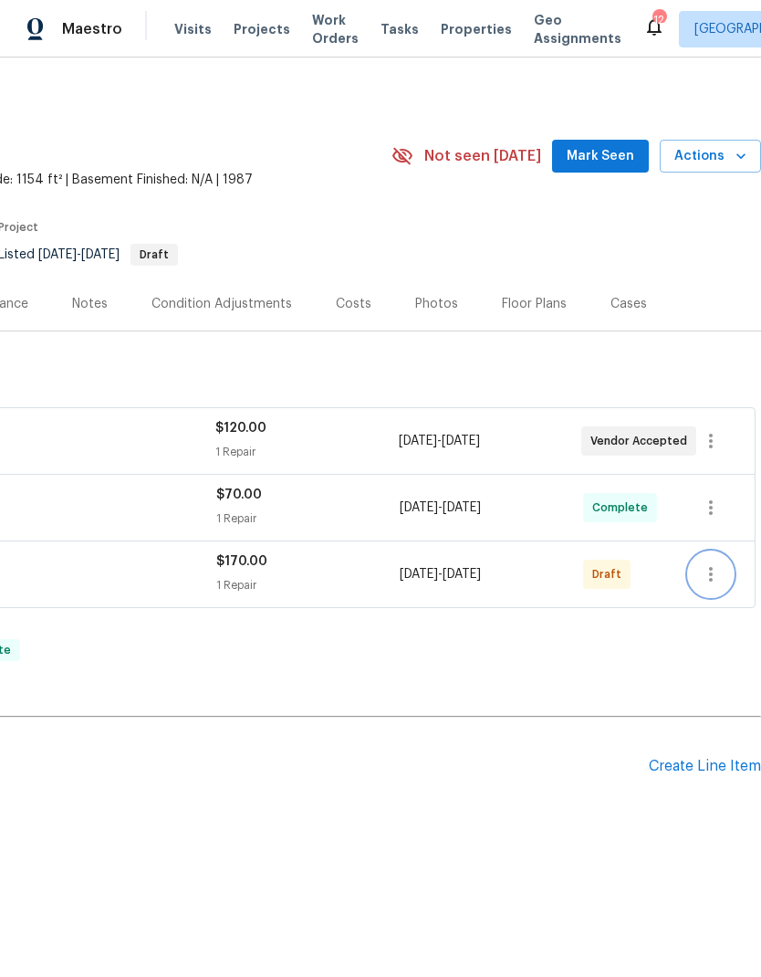
click at [713, 577] on icon "button" at bounding box center [711, 574] width 22 height 22
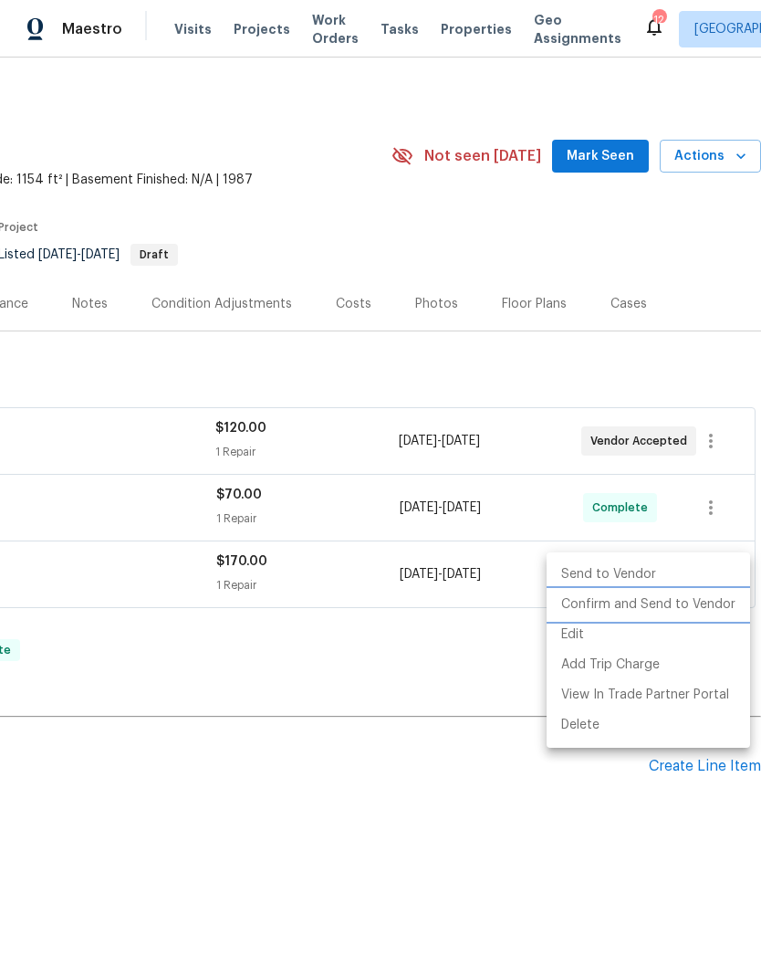
click at [680, 602] on li "Confirm and Send to Vendor" at bounding box center [649, 605] width 204 height 30
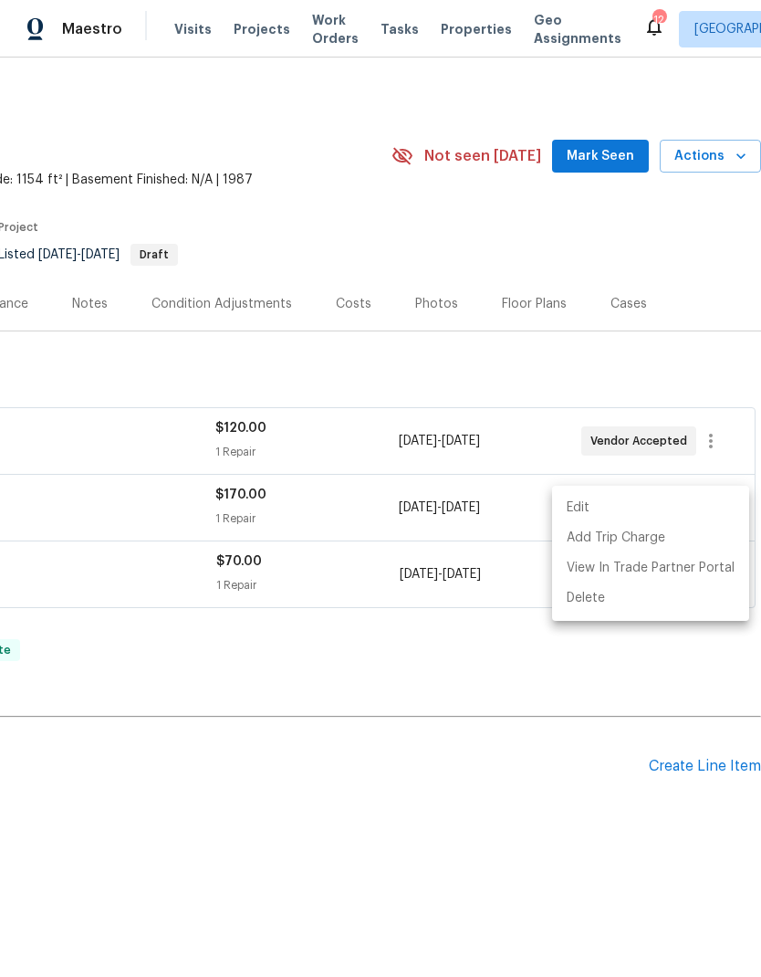
click at [432, 708] on div at bounding box center [380, 488] width 761 height 977
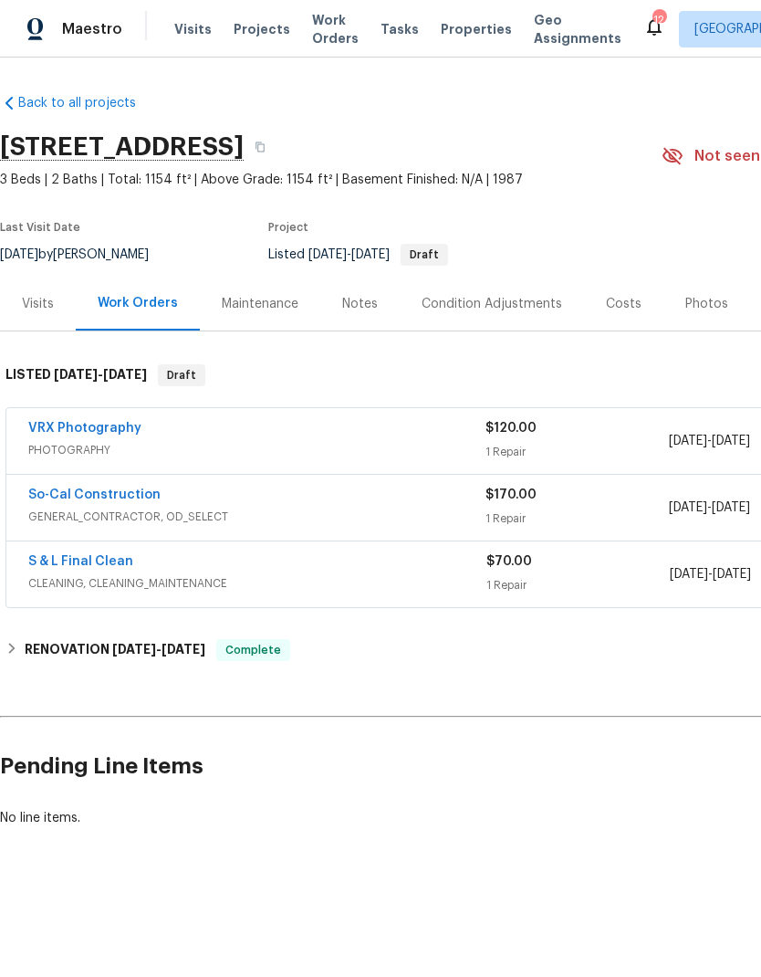
scroll to position [0, 0]
click at [457, 37] on span "Properties" at bounding box center [476, 29] width 71 height 18
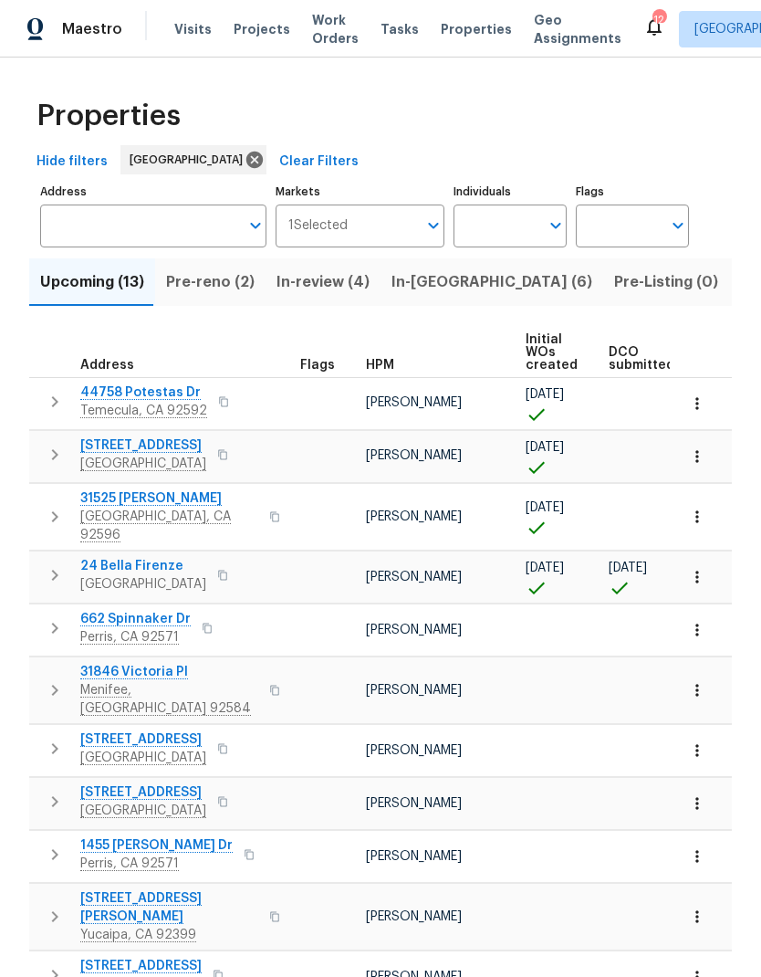
click at [500, 229] on input "Individuals" at bounding box center [497, 226] width 86 height 43
type input "jeff"
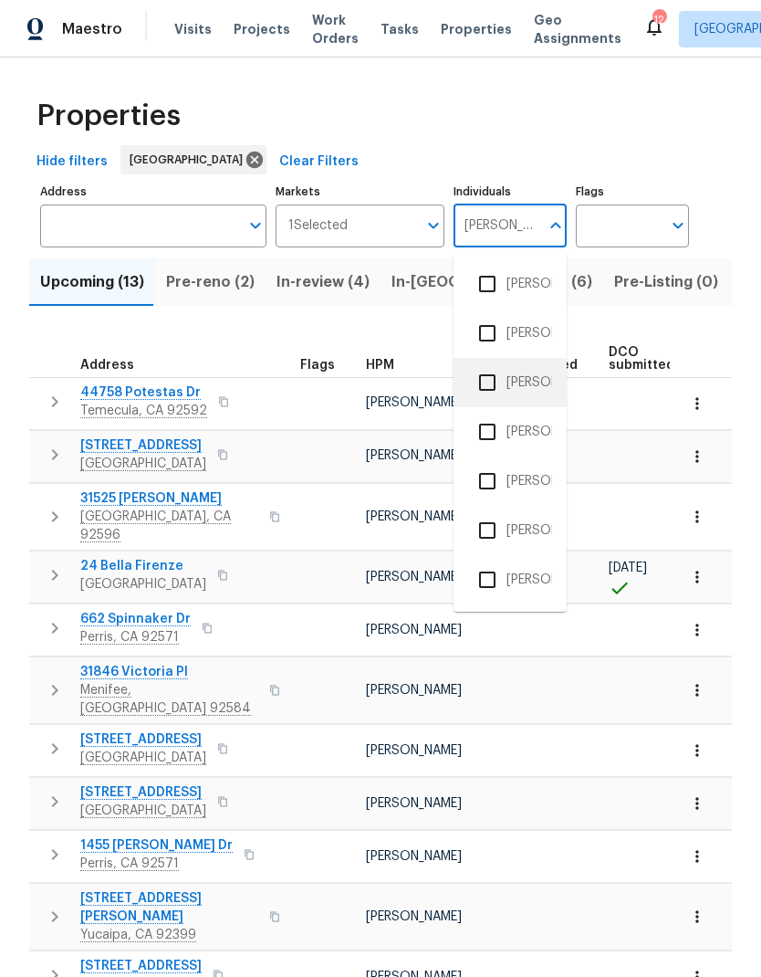
click at [529, 379] on li "[PERSON_NAME]" at bounding box center [510, 382] width 84 height 38
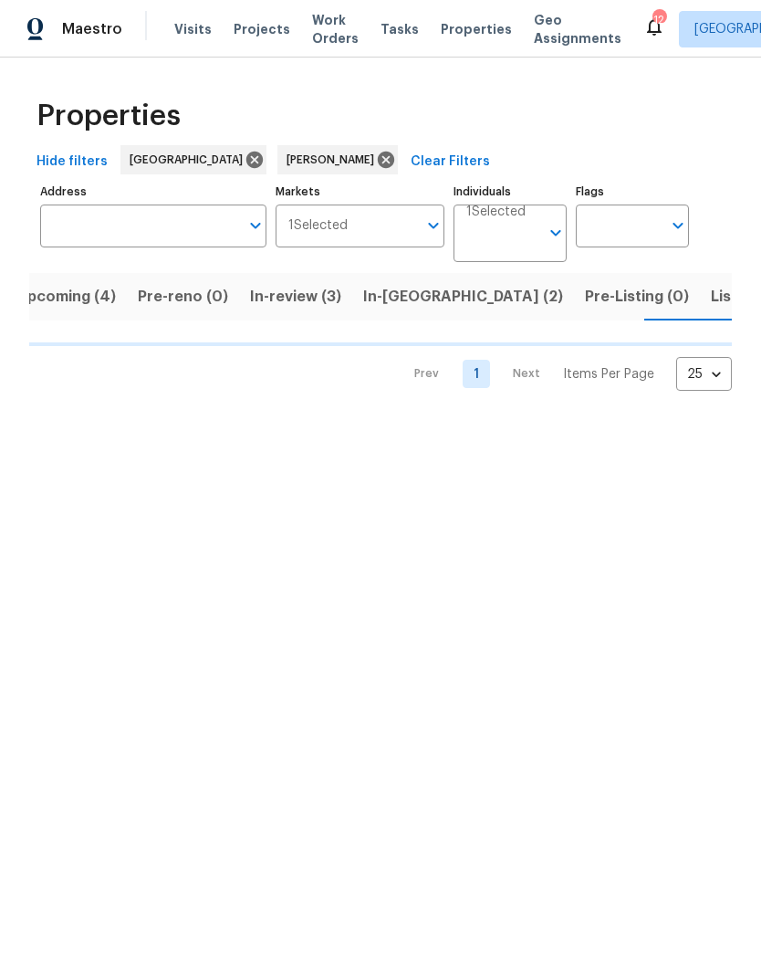
scroll to position [0, 24]
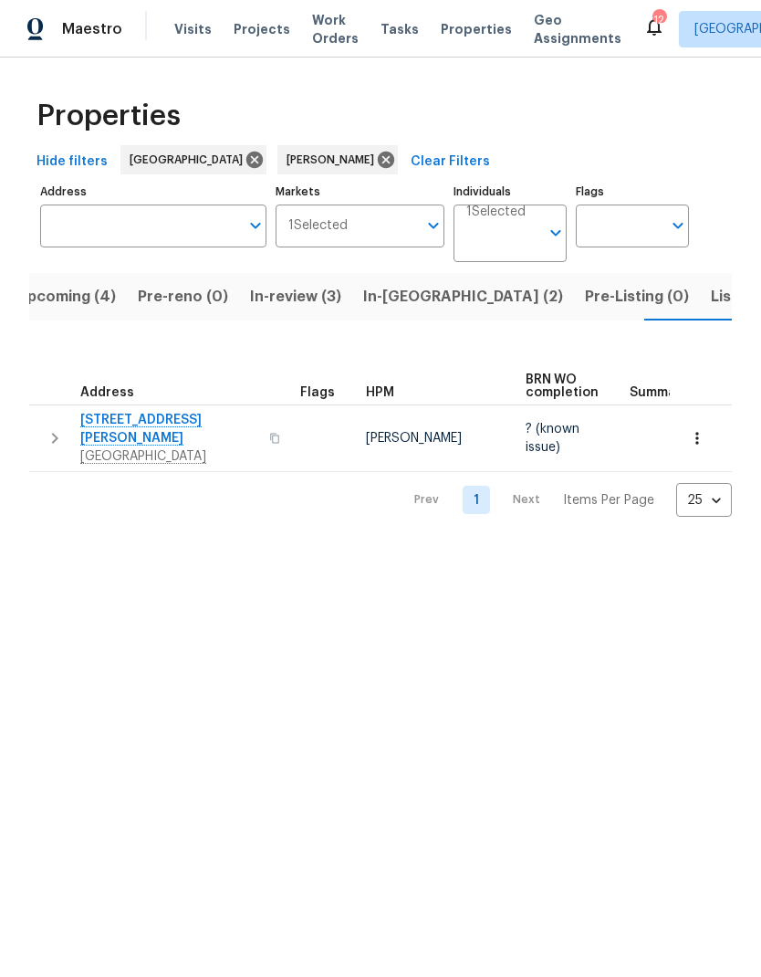
click at [711, 300] on span "Listed (2)" at bounding box center [745, 297] width 68 height 26
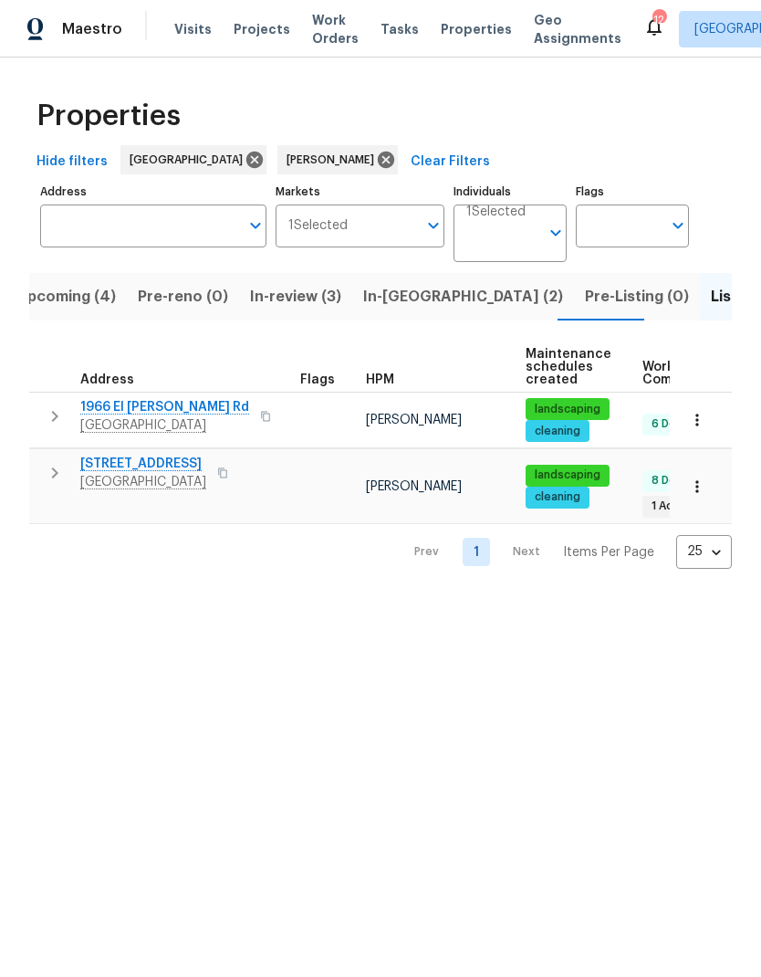
click at [397, 302] on span "In-reno (2)" at bounding box center [463, 297] width 200 height 26
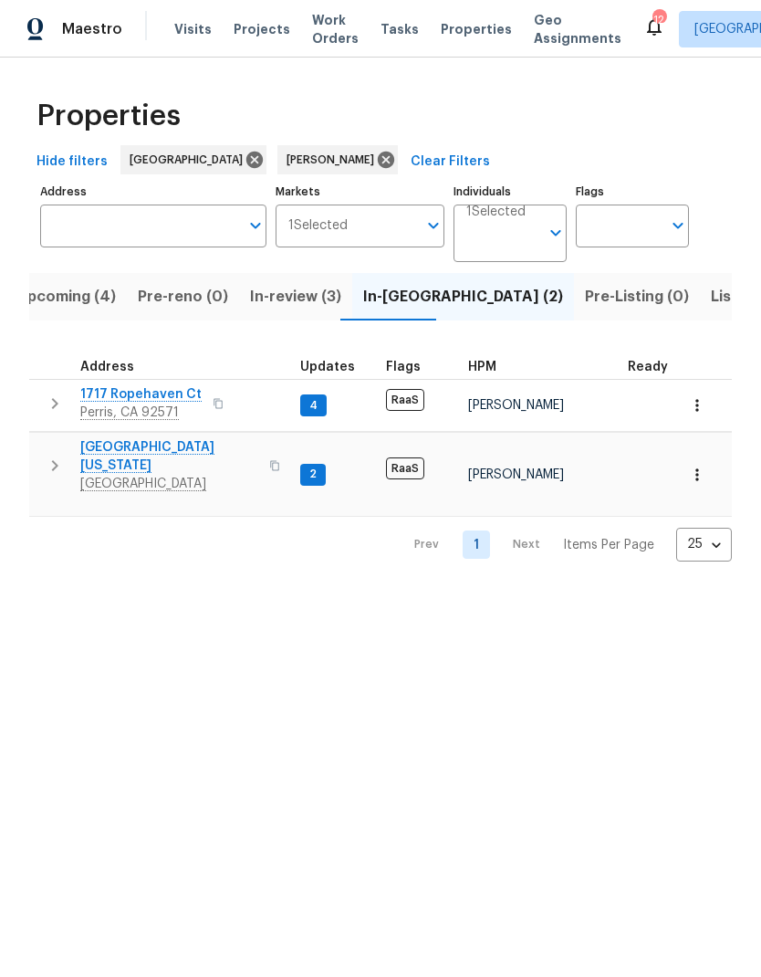
click at [189, 35] on span "Visits" at bounding box center [192, 29] width 37 height 18
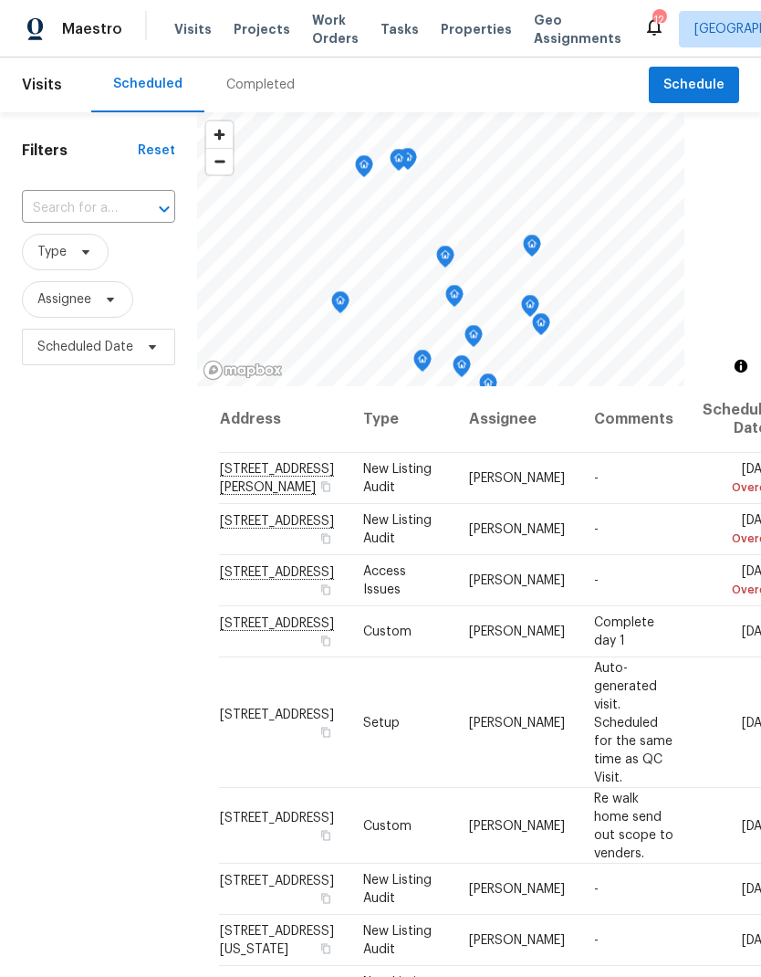
click at [275, 90] on div "Completed" at bounding box center [260, 85] width 68 height 18
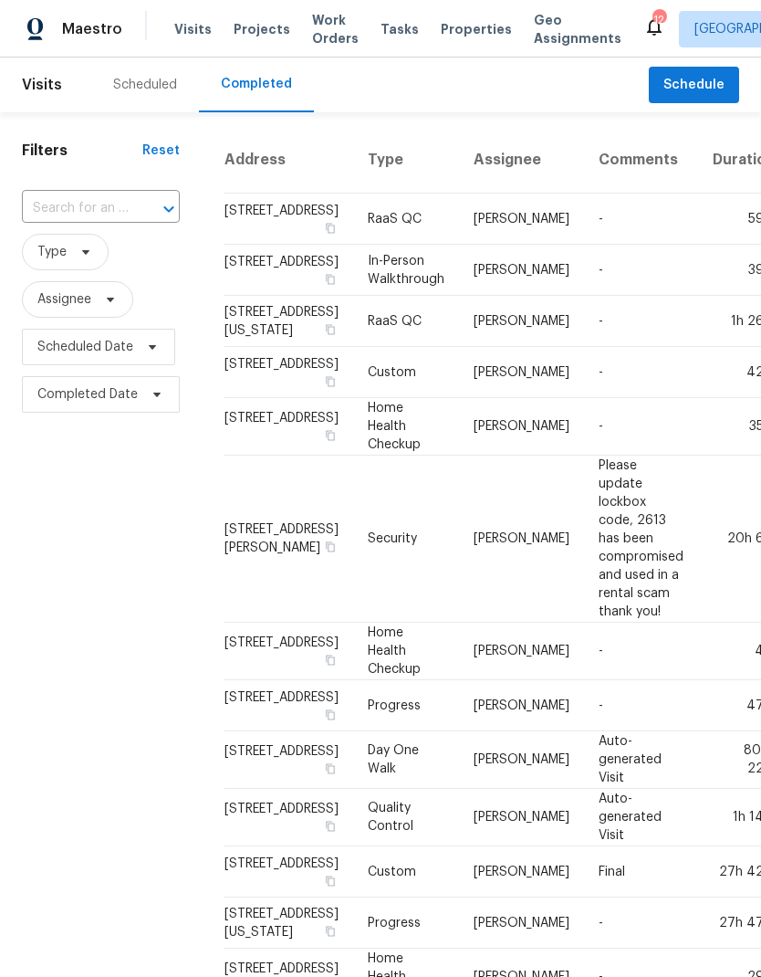
click at [89, 211] on input "text" at bounding box center [75, 208] width 107 height 28
type input "groveland"
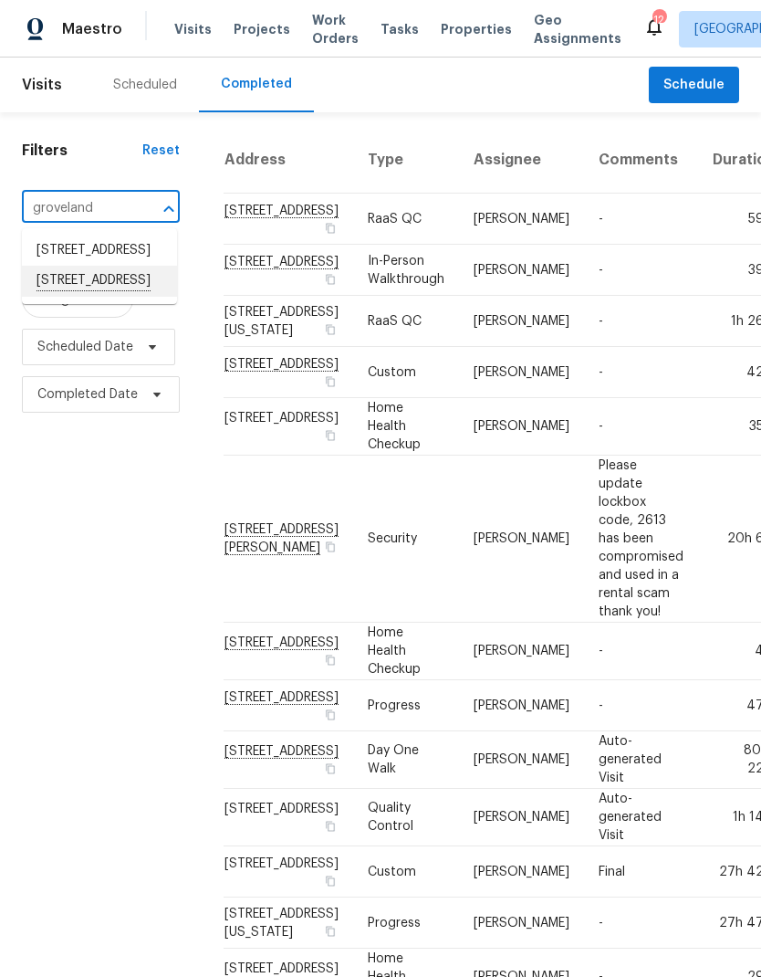
click at [121, 297] on li "1380 Groveland St, Beaumont, CA 92223" at bounding box center [99, 281] width 155 height 31
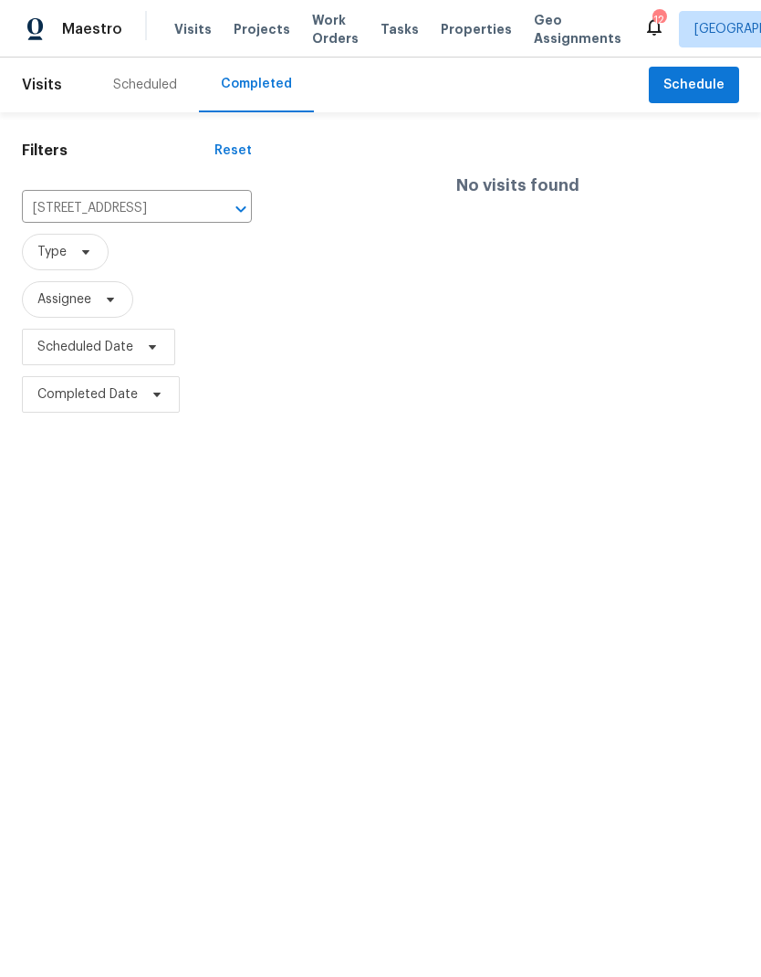
click at [150, 89] on div "Scheduled" at bounding box center [145, 85] width 64 height 18
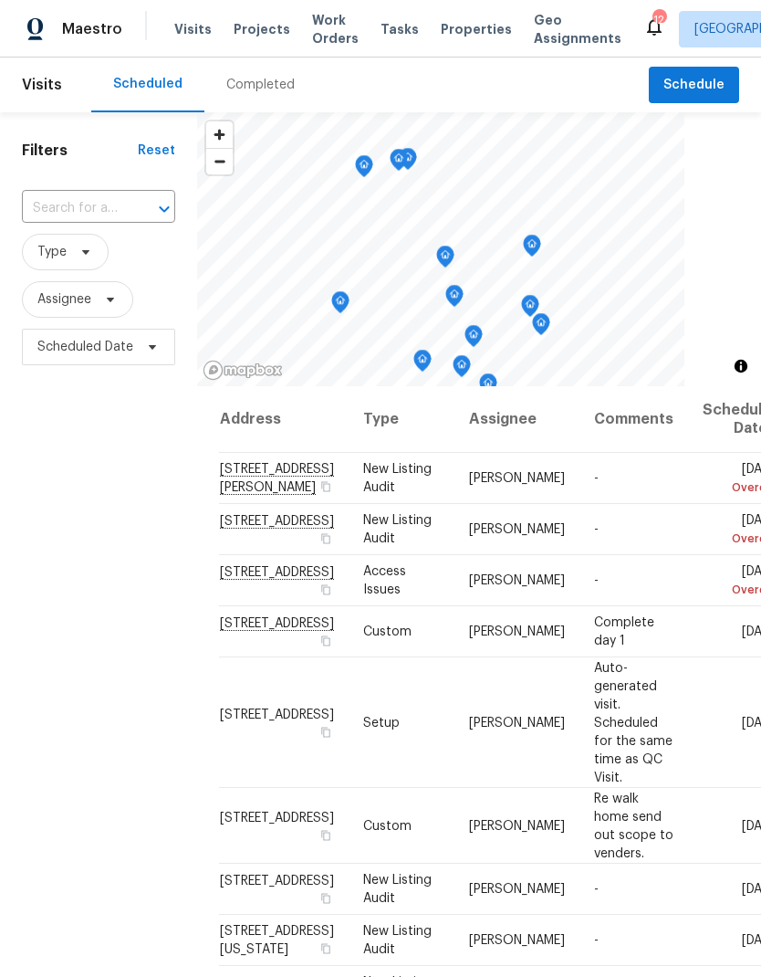
click at [274, 90] on div "Completed" at bounding box center [260, 85] width 68 height 18
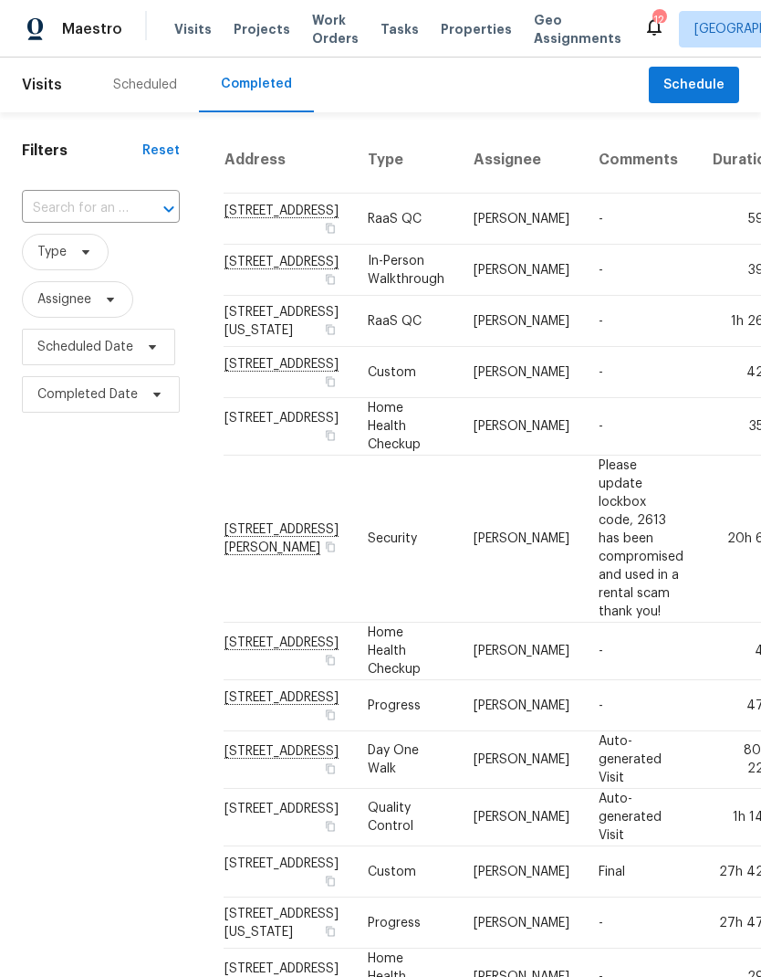
click at [266, 26] on span "Projects" at bounding box center [262, 29] width 57 height 18
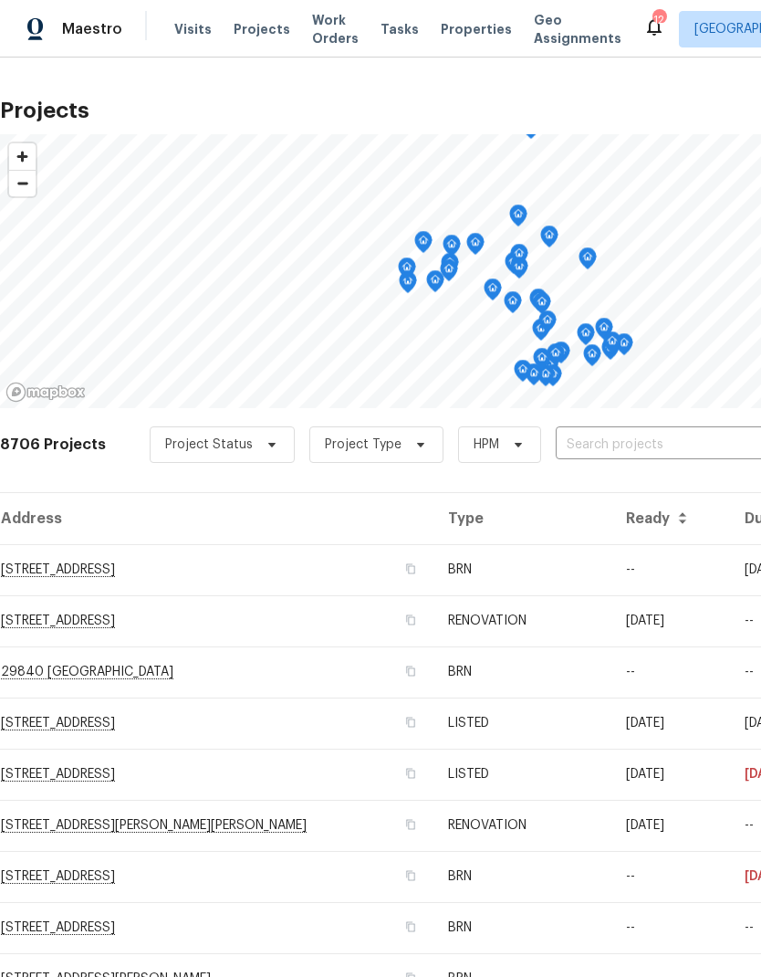
click at [598, 445] on input "text" at bounding box center [660, 445] width 209 height 28
type input "1380 g"
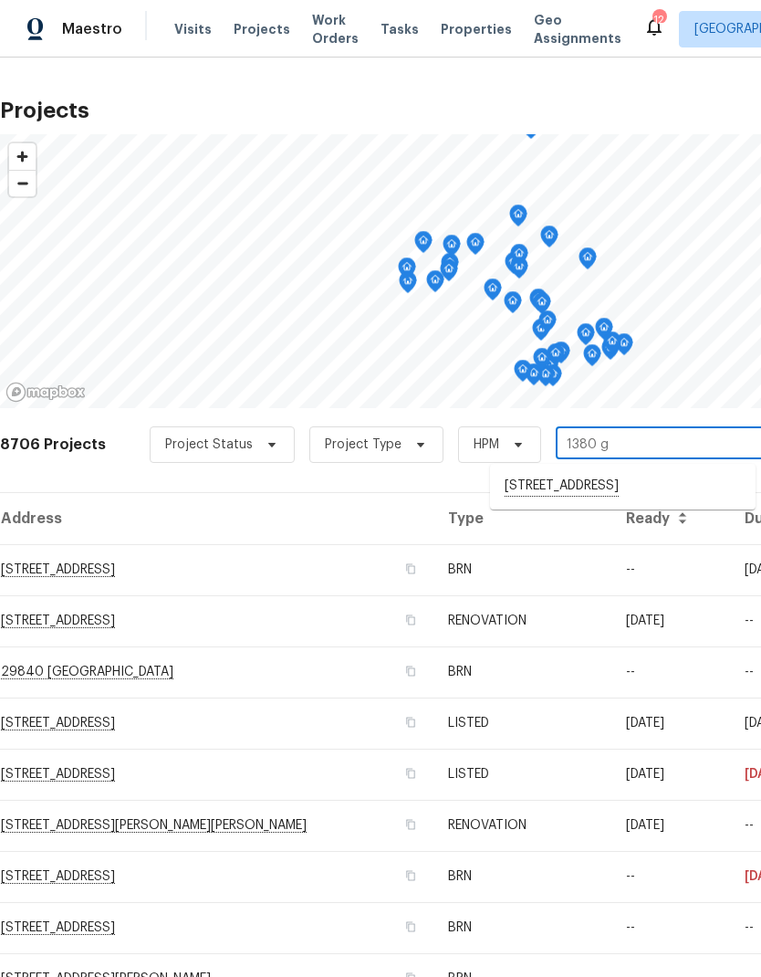
click at [641, 491] on li "1380 Groveland St, Beaumont, CA 92223" at bounding box center [623, 486] width 266 height 31
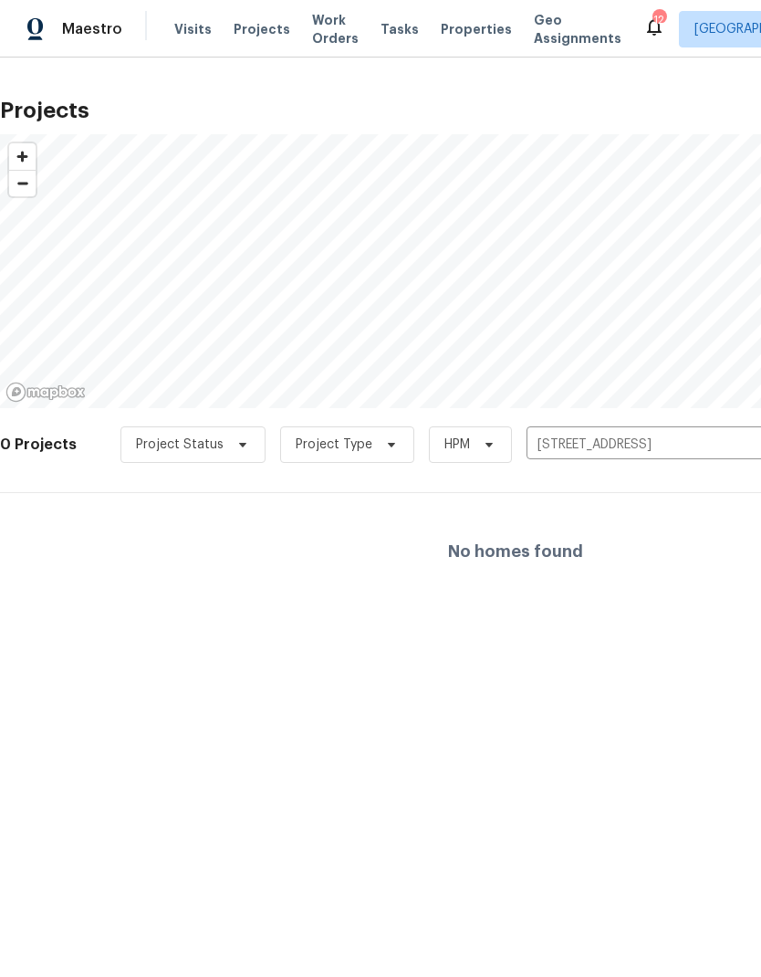
click at [752, 448] on icon "Clear" at bounding box center [752, 445] width 18 height 18
click at [184, 35] on span "Visits" at bounding box center [192, 29] width 37 height 18
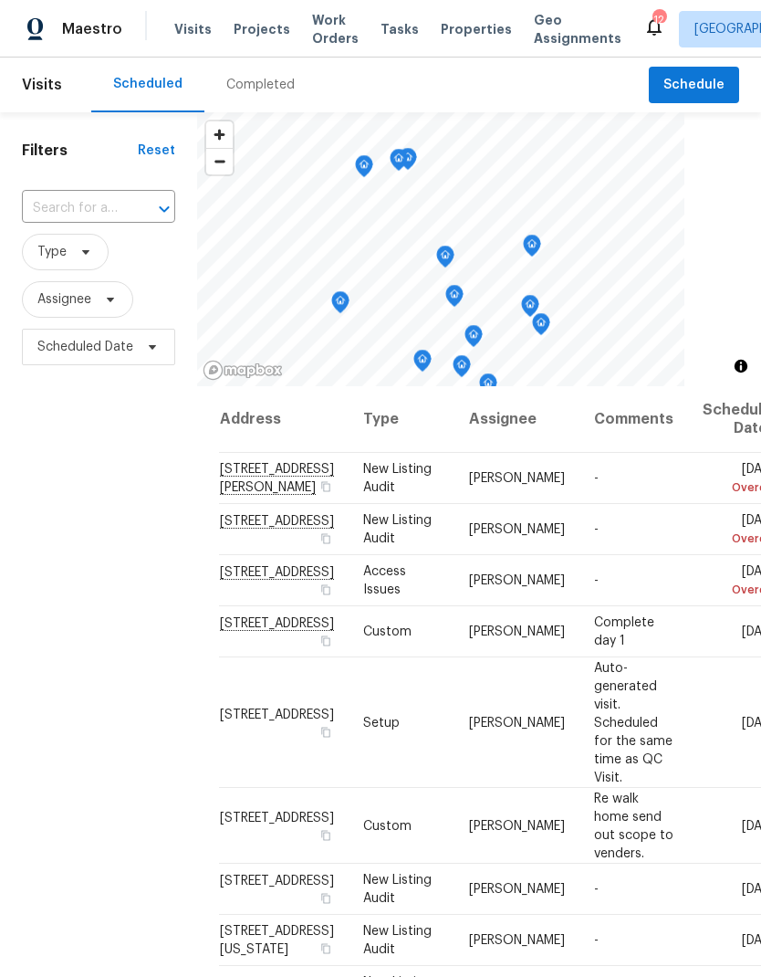
click at [472, 30] on span "Properties" at bounding box center [476, 29] width 71 height 18
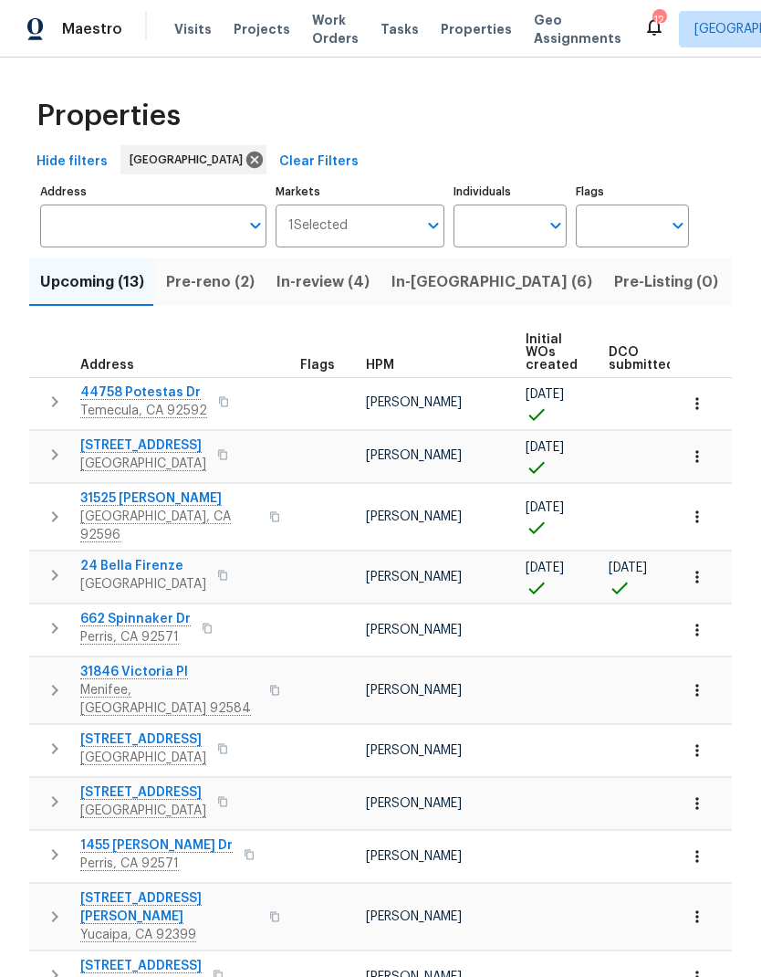
click at [194, 29] on span "Visits" at bounding box center [192, 29] width 37 height 18
